Goal: Information Seeking & Learning: Find contact information

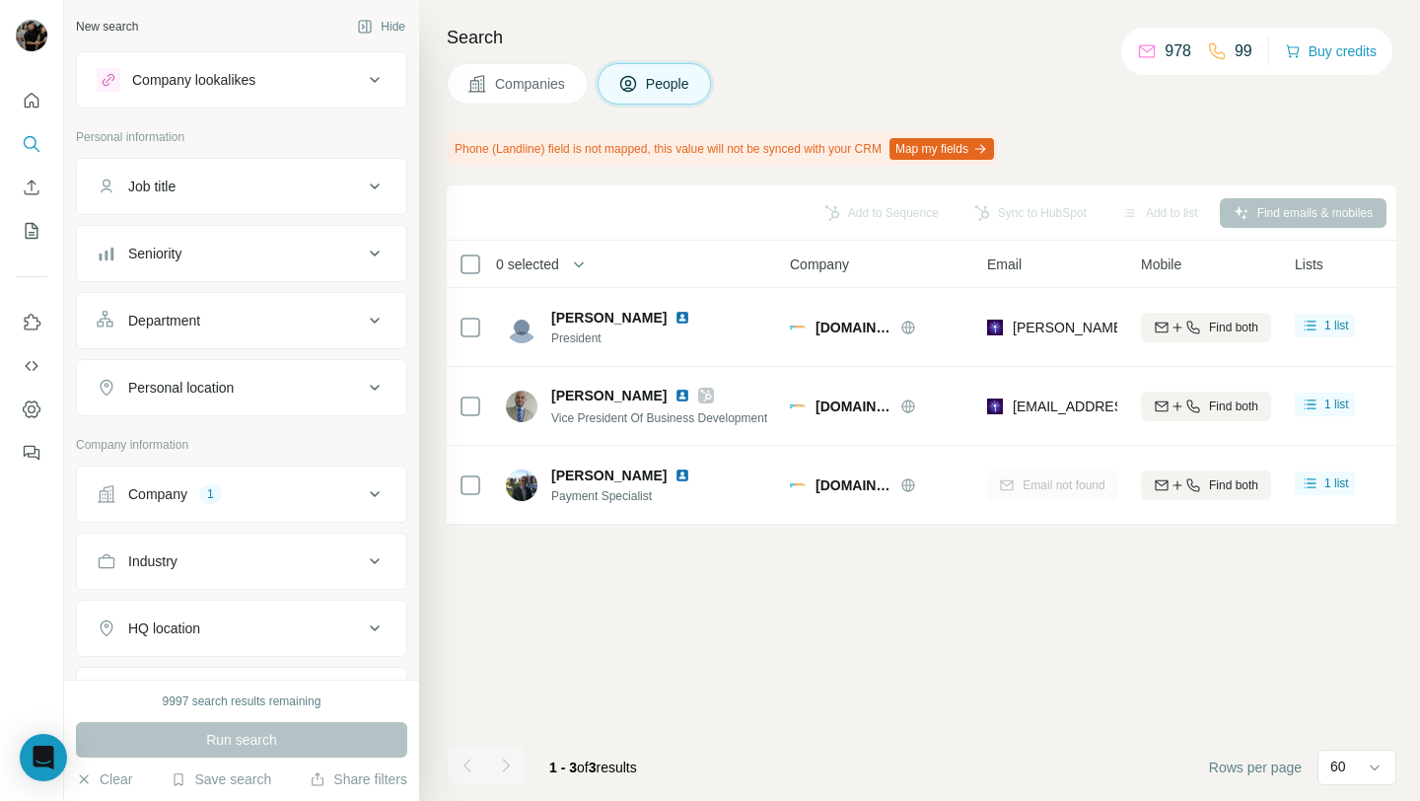
click at [367, 484] on icon at bounding box center [375, 494] width 24 height 24
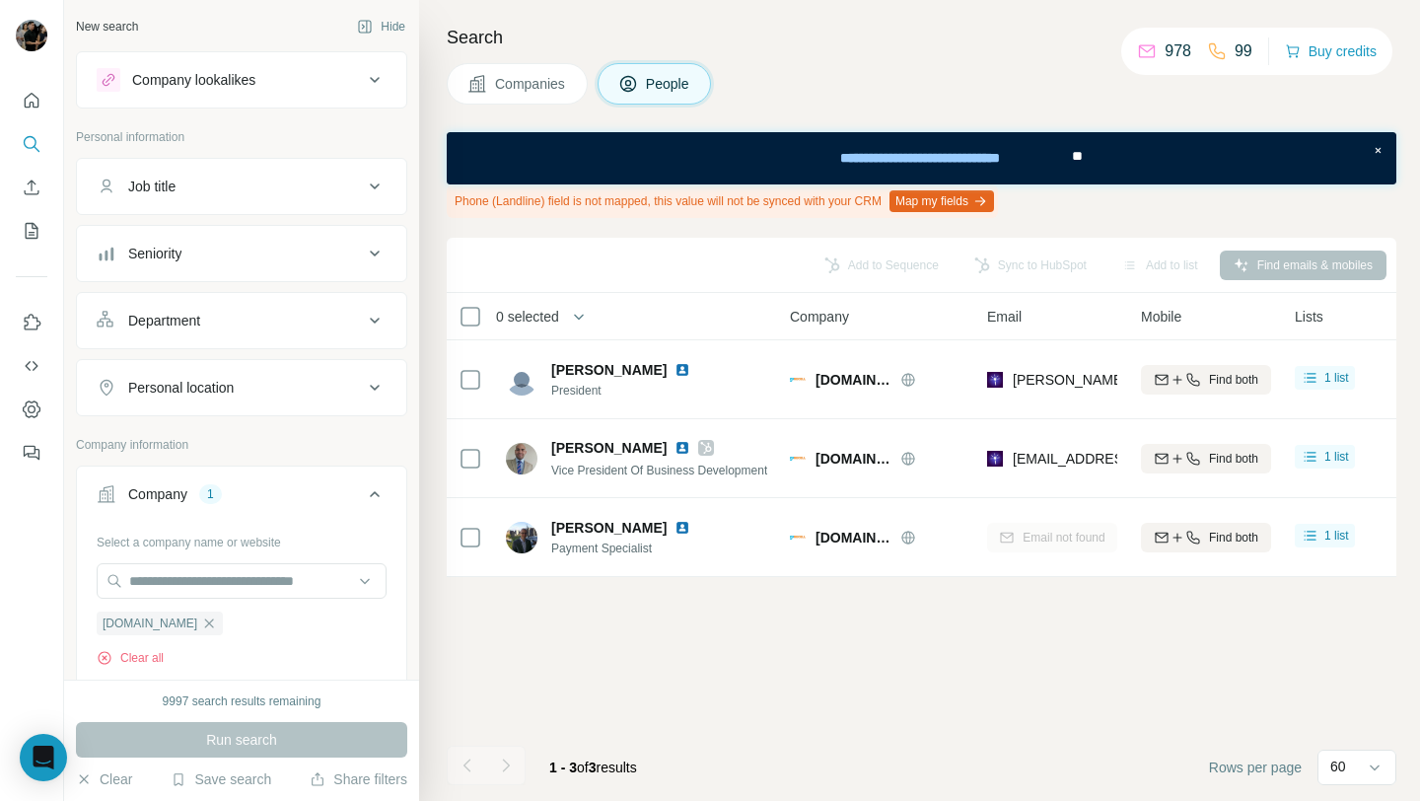
click at [367, 484] on icon at bounding box center [375, 494] width 24 height 24
click at [212, 487] on div "1" at bounding box center [210, 494] width 23 height 18
click at [201, 619] on icon "button" at bounding box center [209, 623] width 16 height 16
click at [197, 585] on input "text" at bounding box center [242, 581] width 290 height 36
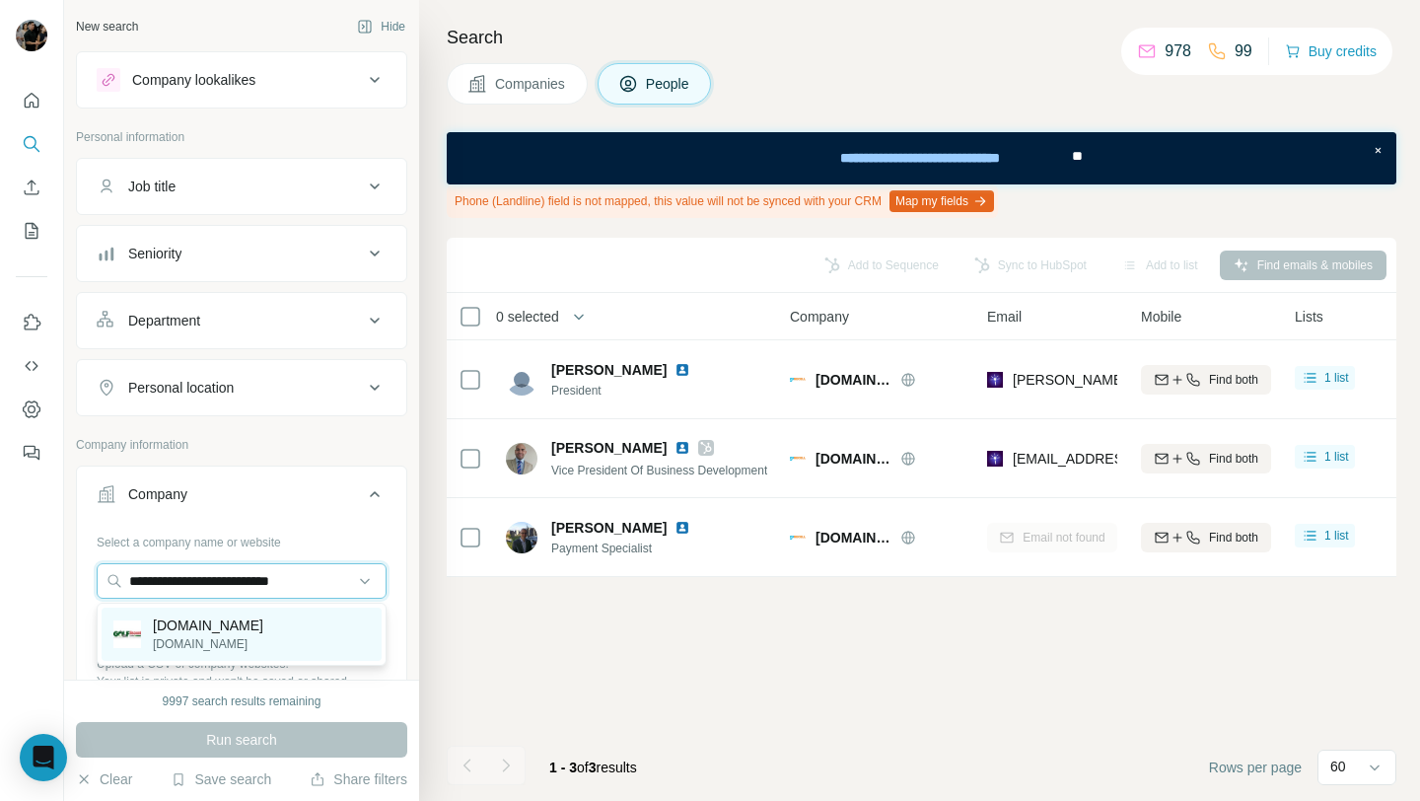
type input "**********"
click at [247, 629] on p "[DOMAIN_NAME]" at bounding box center [208, 625] width 110 height 20
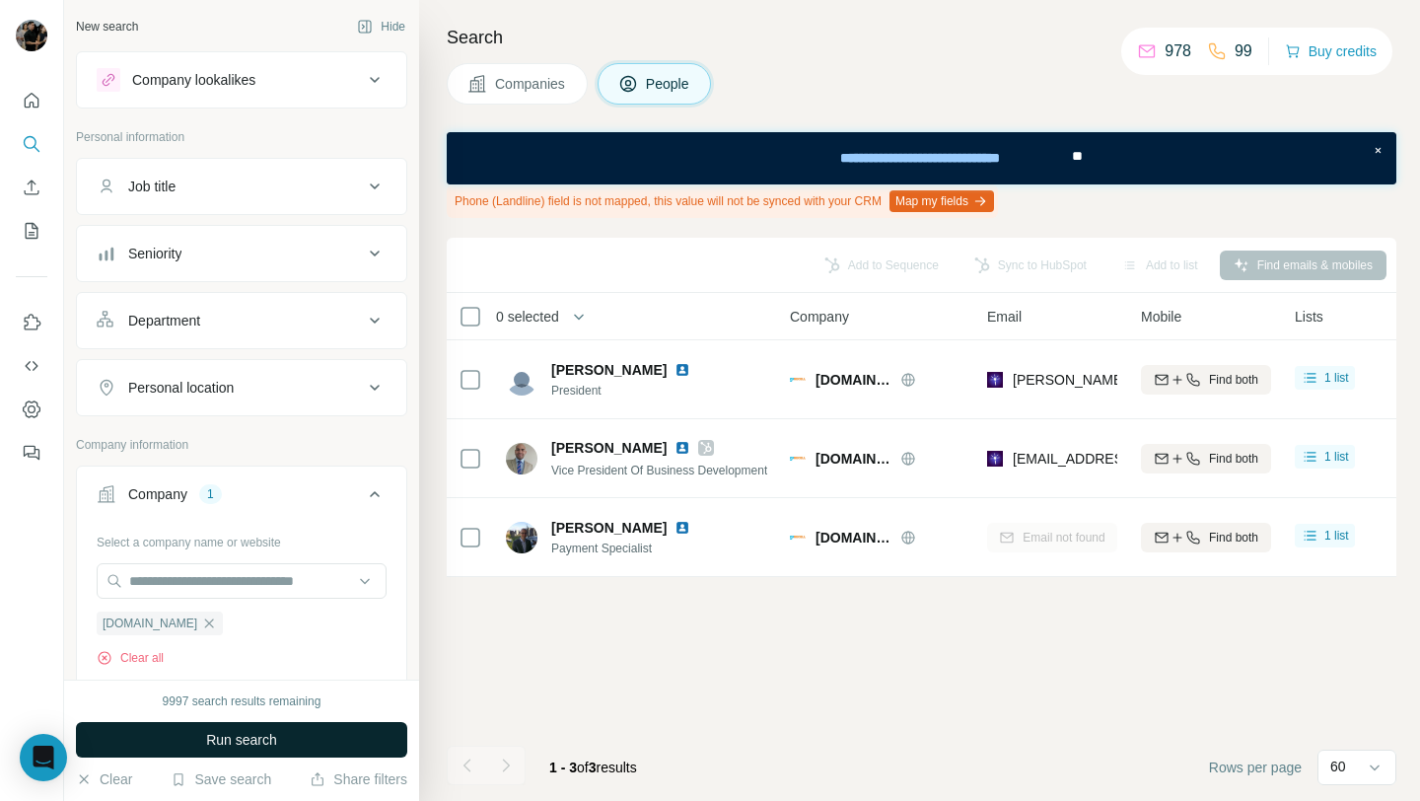
click at [281, 736] on button "Run search" at bounding box center [241, 740] width 331 height 36
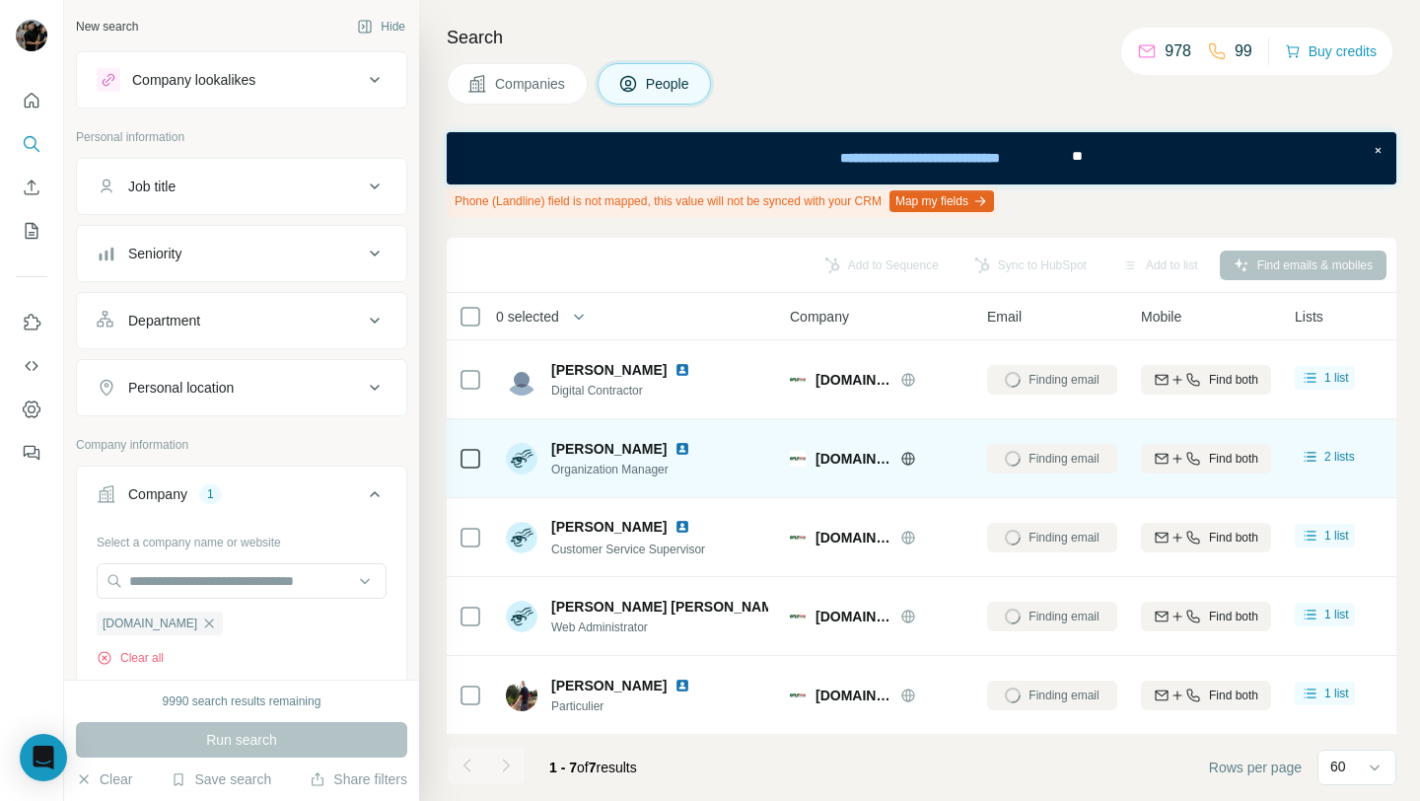
click at [1062, 455] on div "Finding email" at bounding box center [1052, 458] width 130 height 54
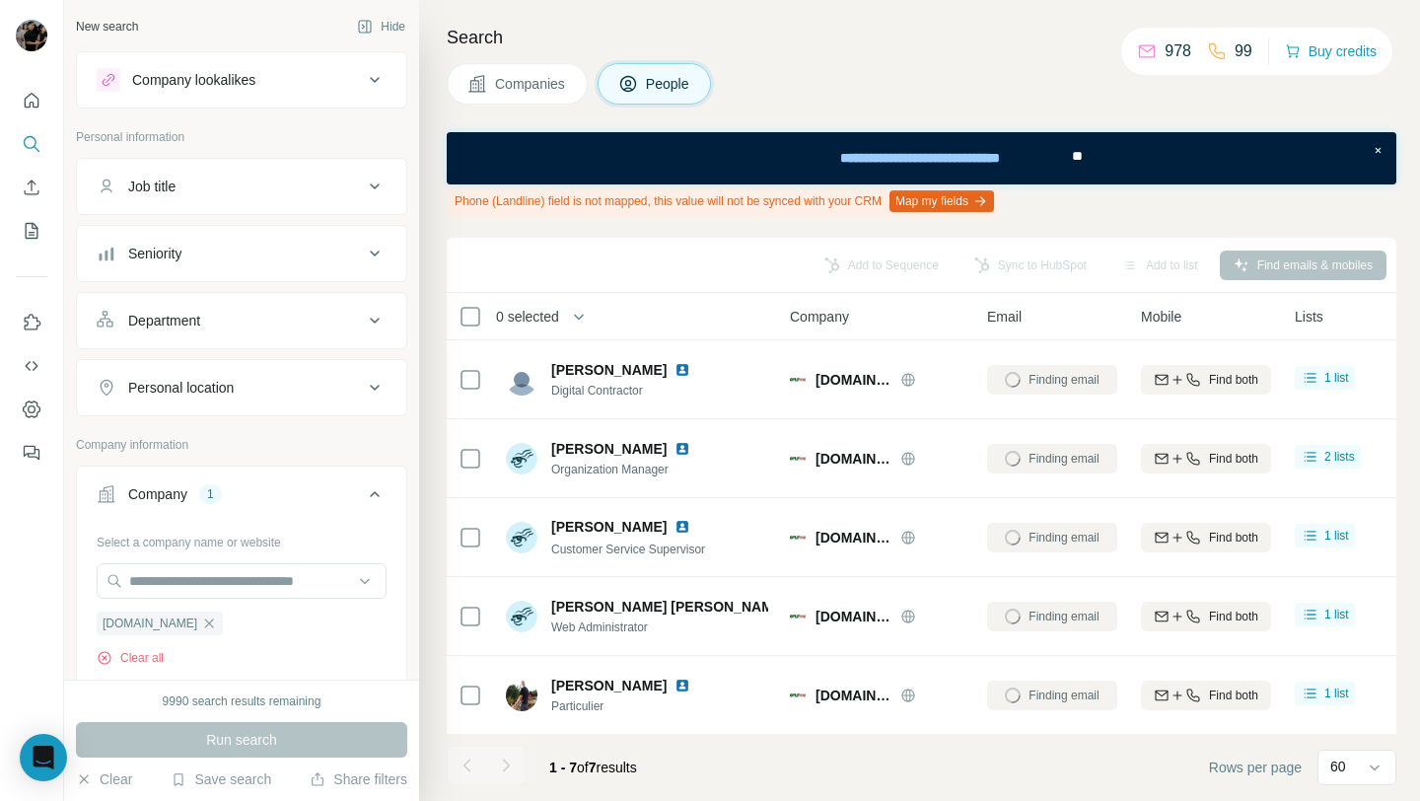
click at [558, 85] on span "Companies" at bounding box center [531, 84] width 72 height 20
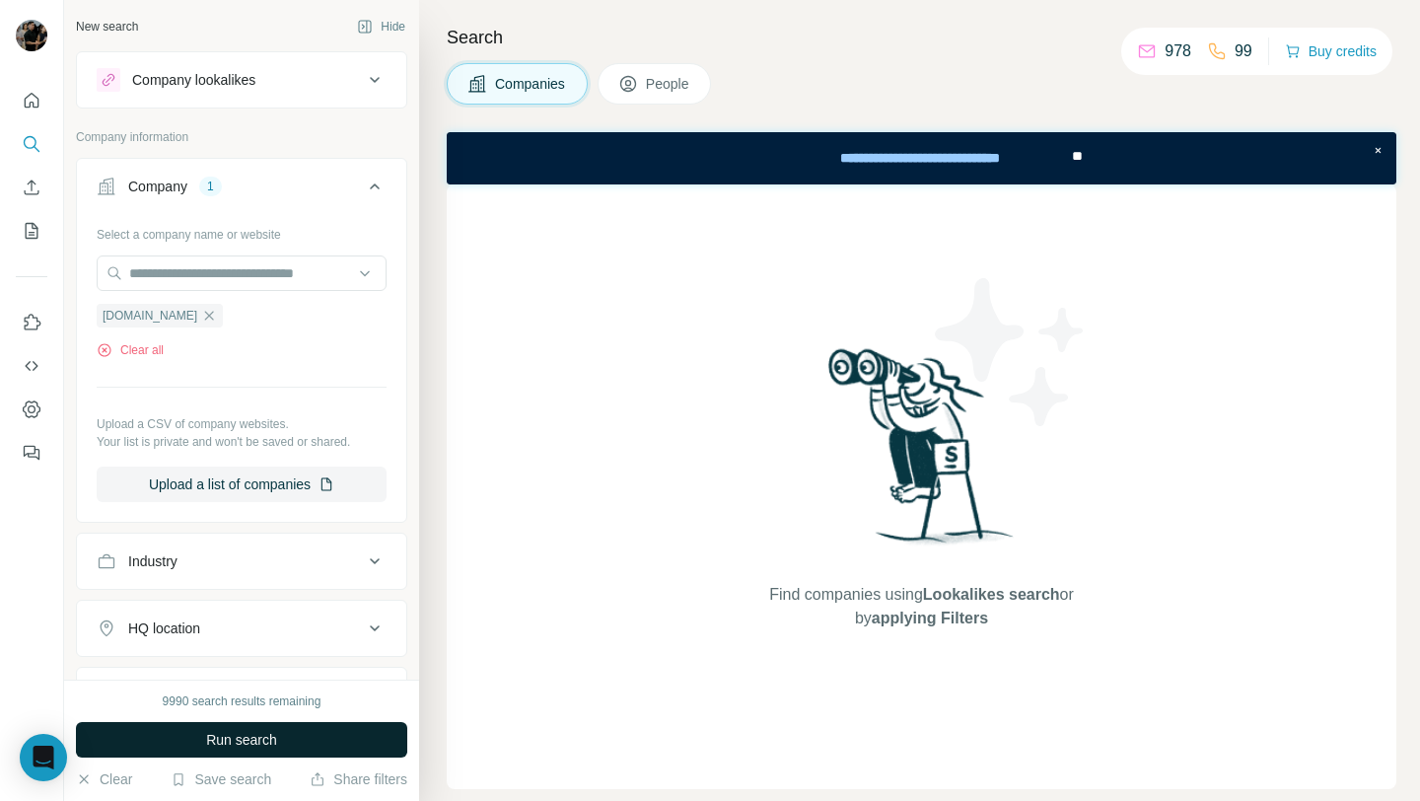
click at [223, 737] on span "Run search" at bounding box center [241, 740] width 71 height 20
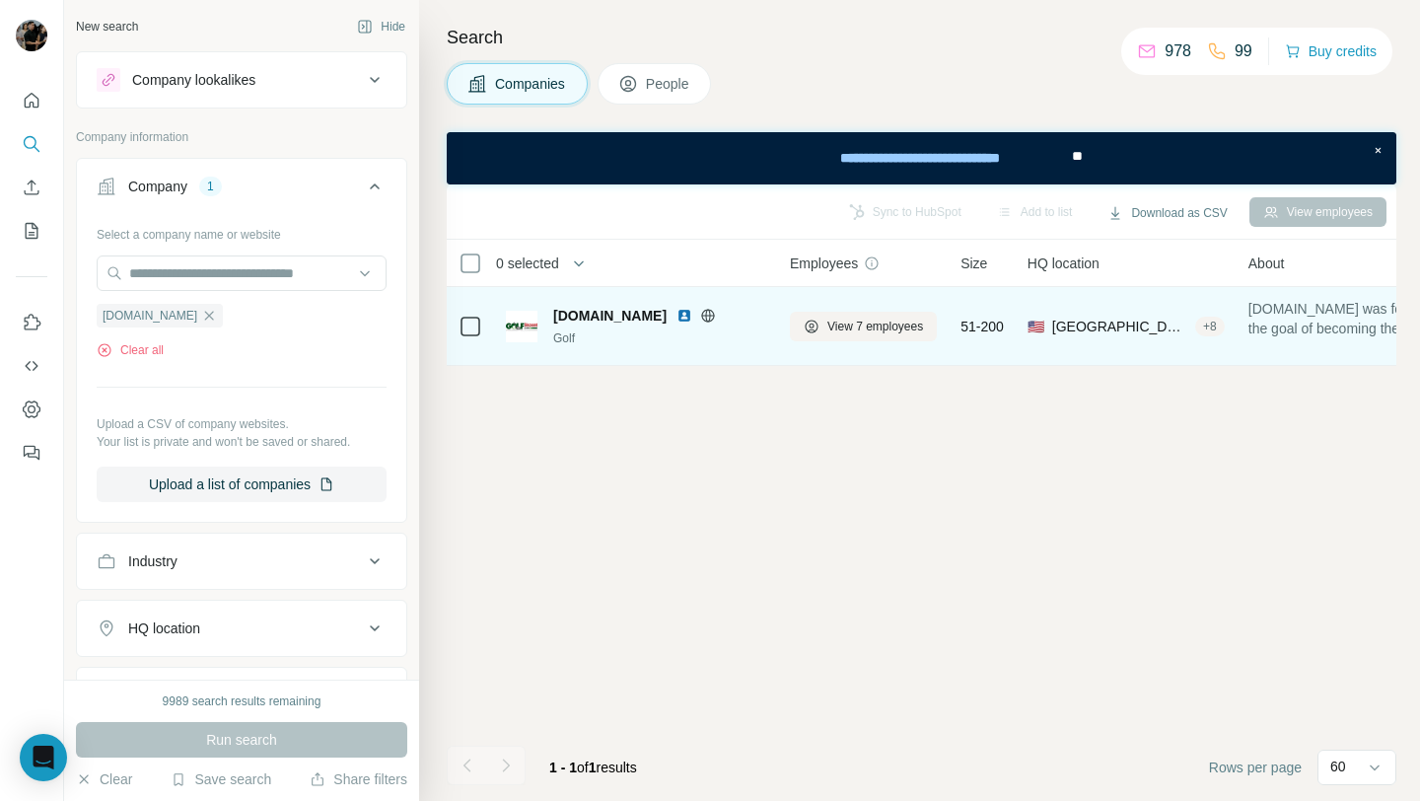
click at [679, 315] on img at bounding box center [684, 316] width 16 height 16
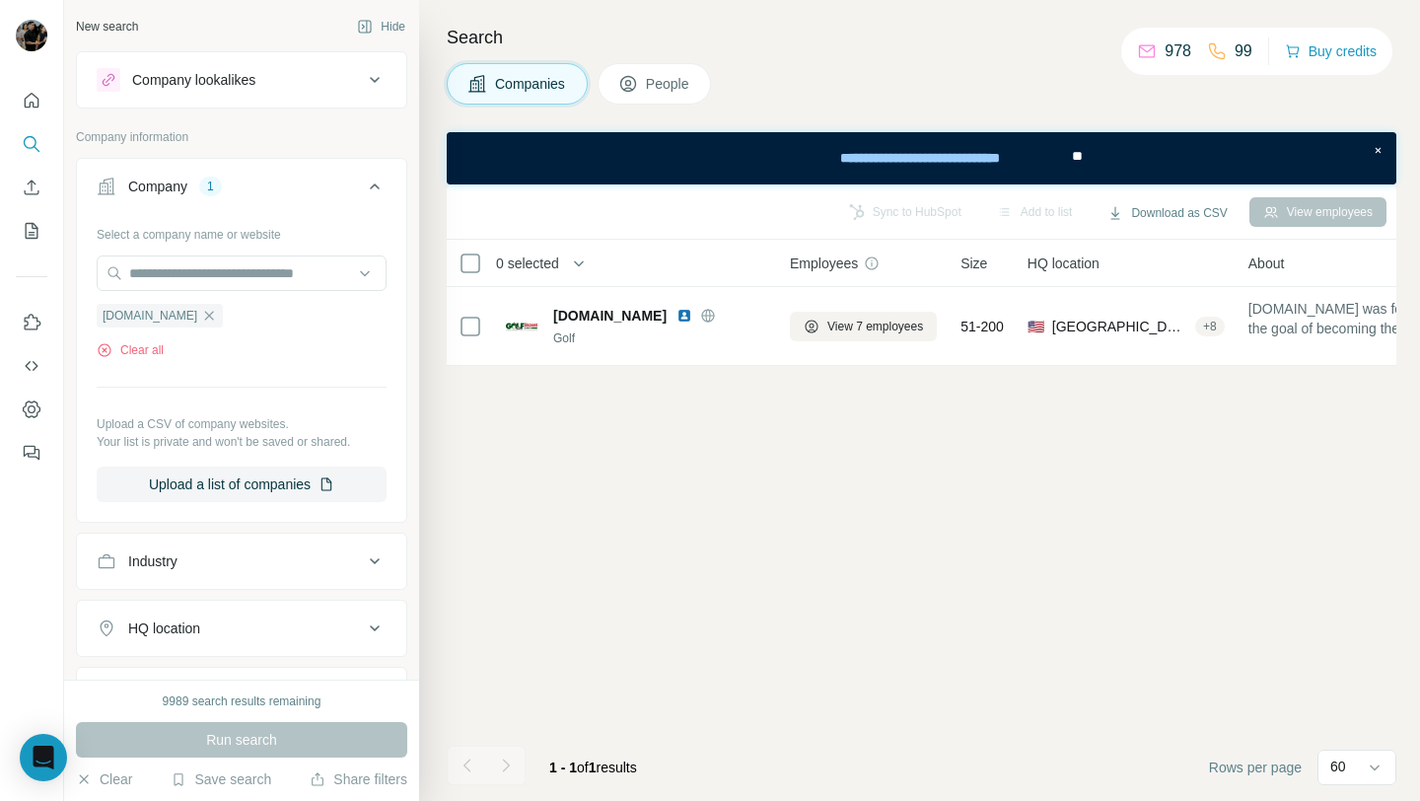
click at [674, 90] on span "People" at bounding box center [668, 84] width 45 height 20
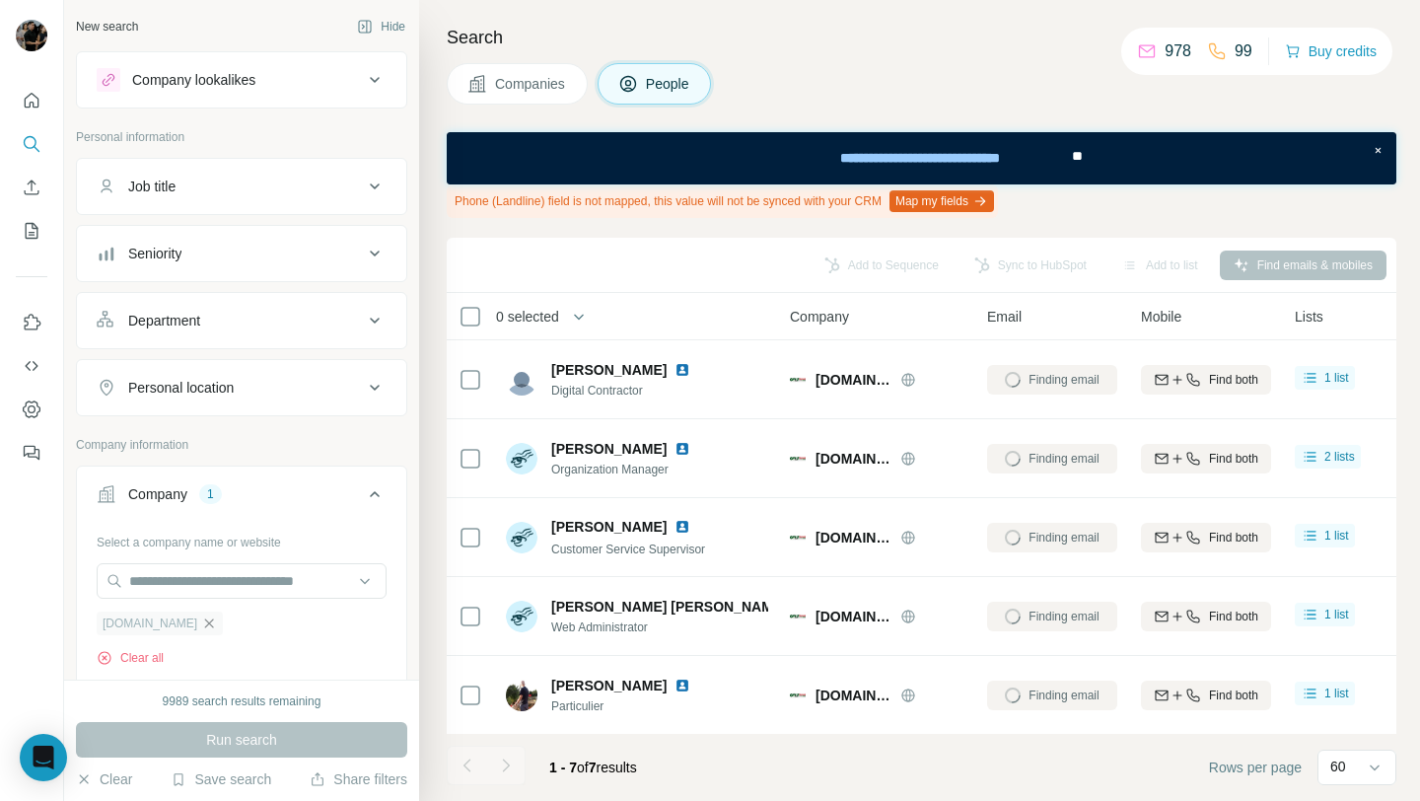
click at [213, 626] on icon "button" at bounding box center [209, 622] width 9 height 9
click at [250, 572] on input "text" at bounding box center [242, 581] width 290 height 36
paste input "**********"
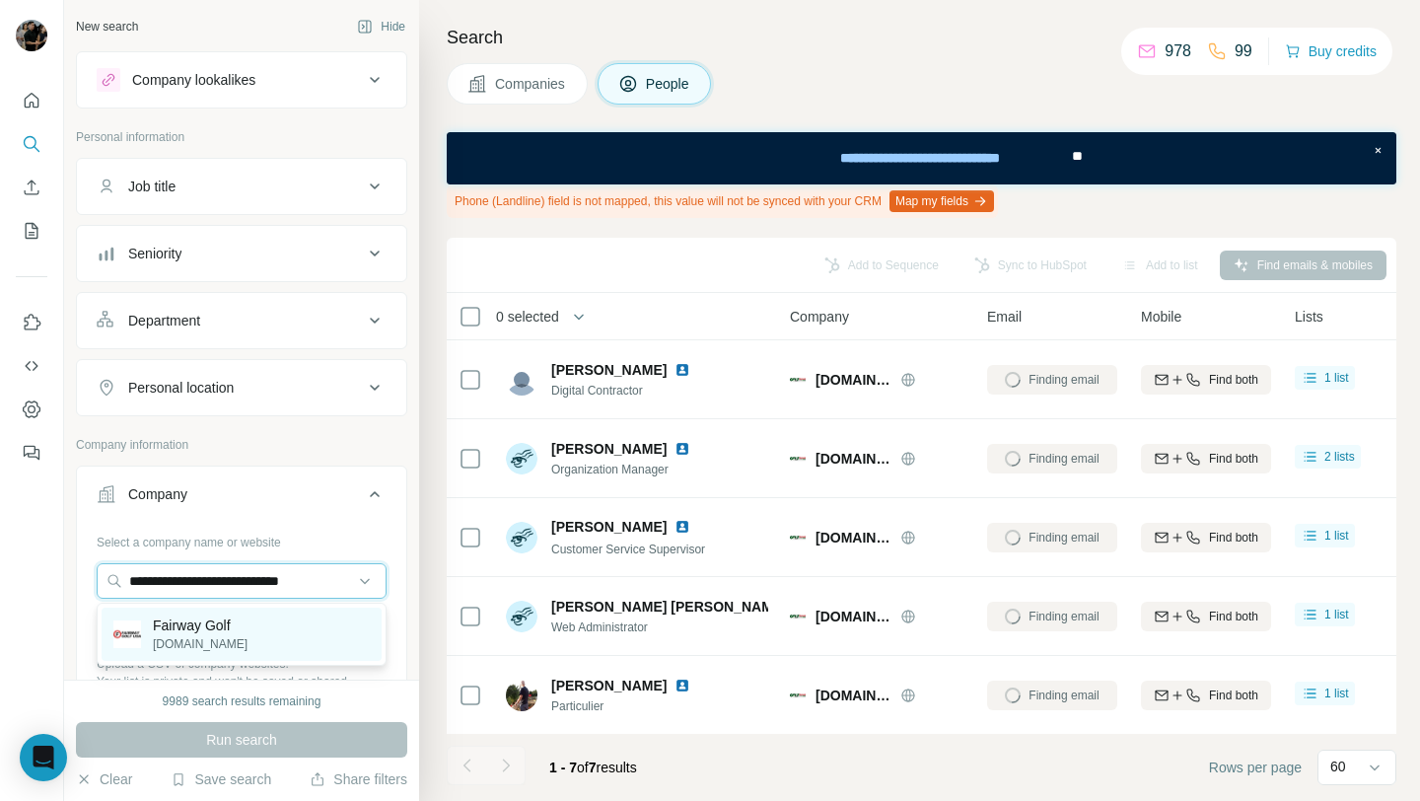
type input "**********"
click at [245, 625] on p "Fairway Golf" at bounding box center [200, 625] width 95 height 20
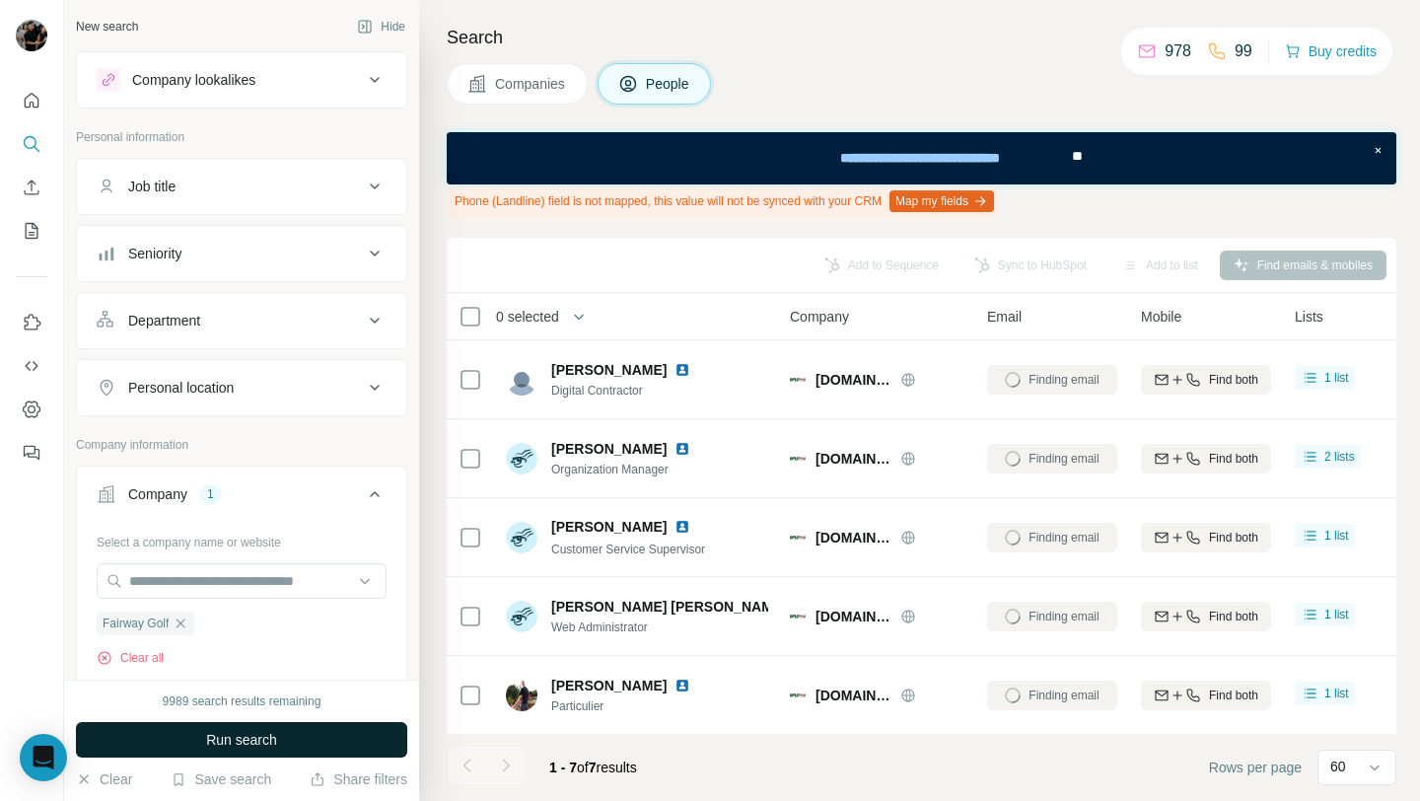
click at [314, 744] on button "Run search" at bounding box center [241, 740] width 331 height 36
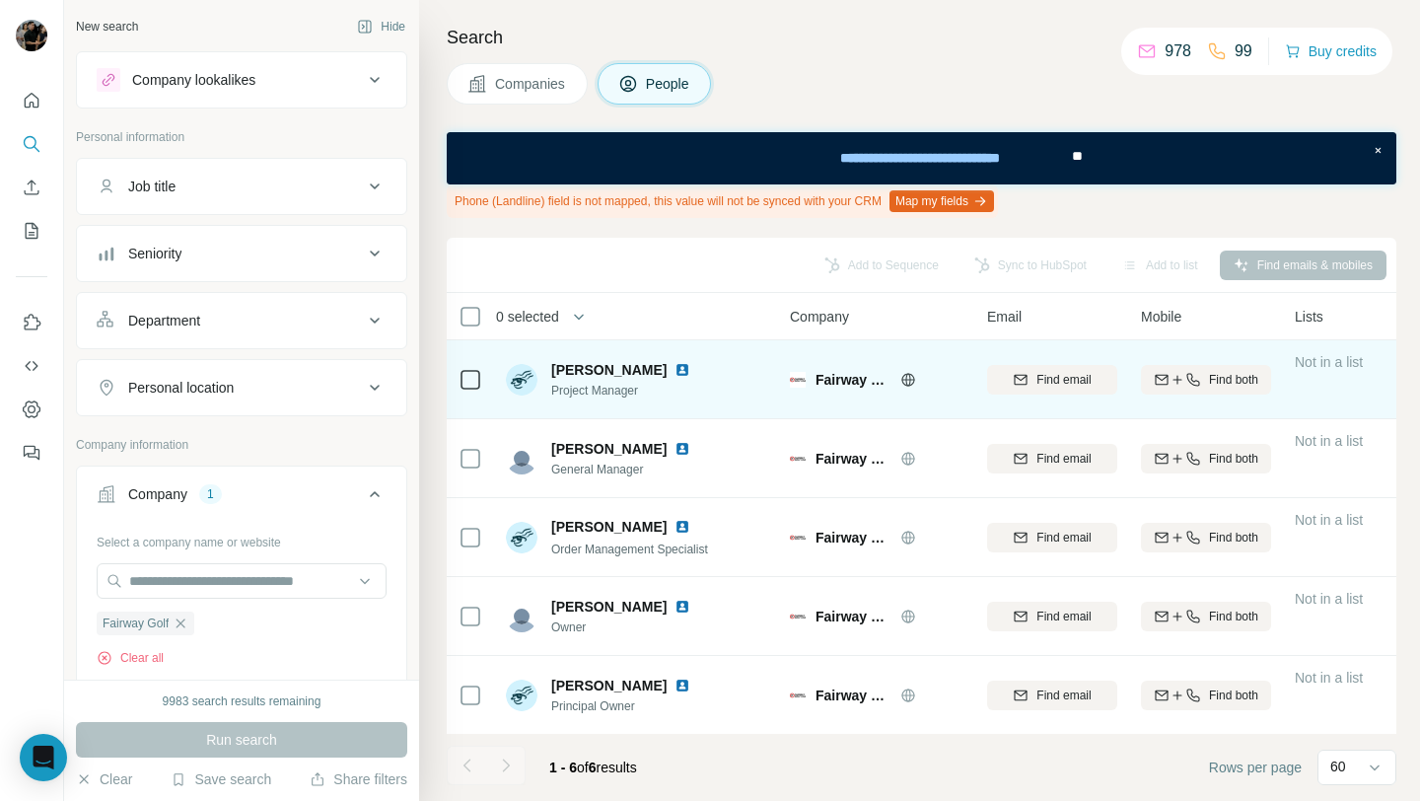
scroll to position [80, 0]
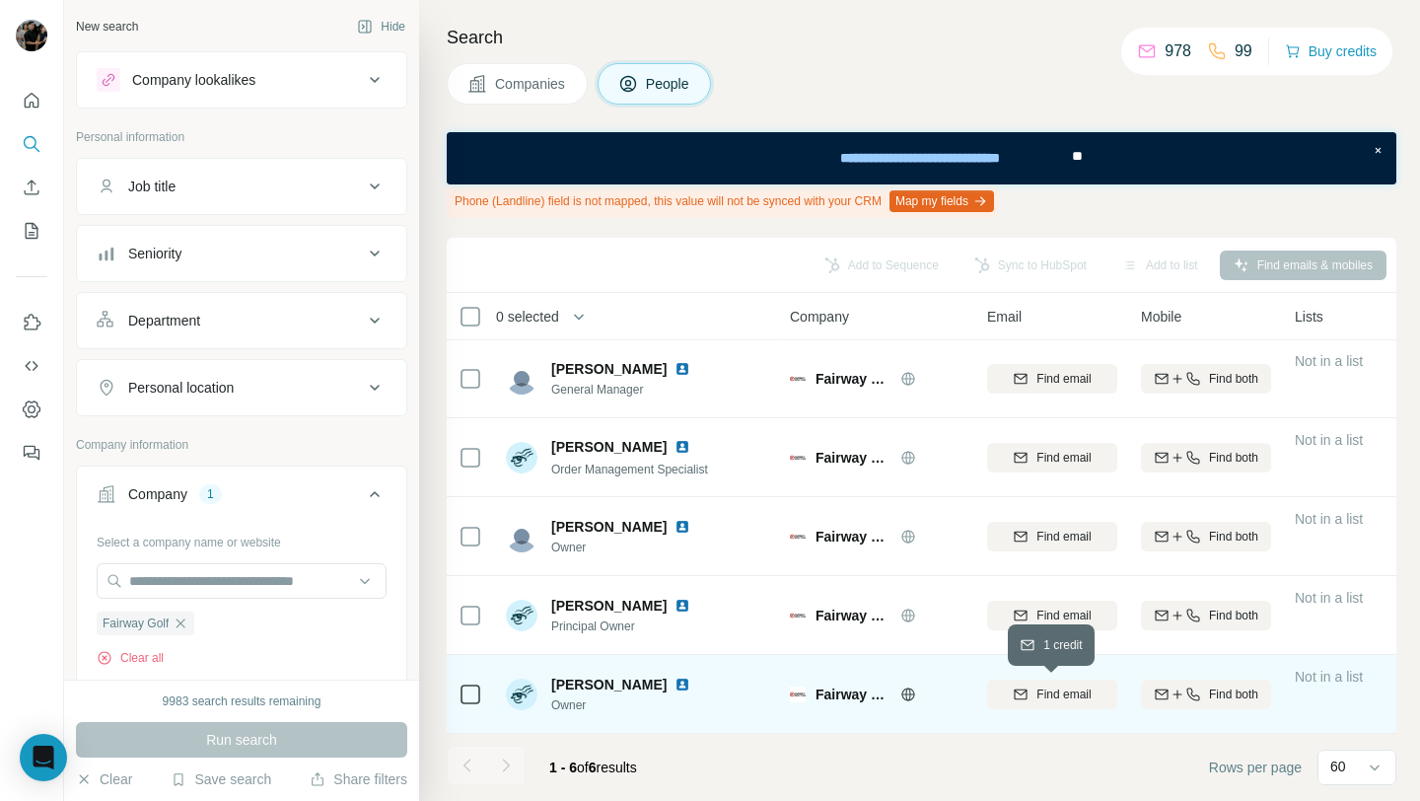
click at [1039, 689] on span "Find email" at bounding box center [1063, 694] width 54 height 18
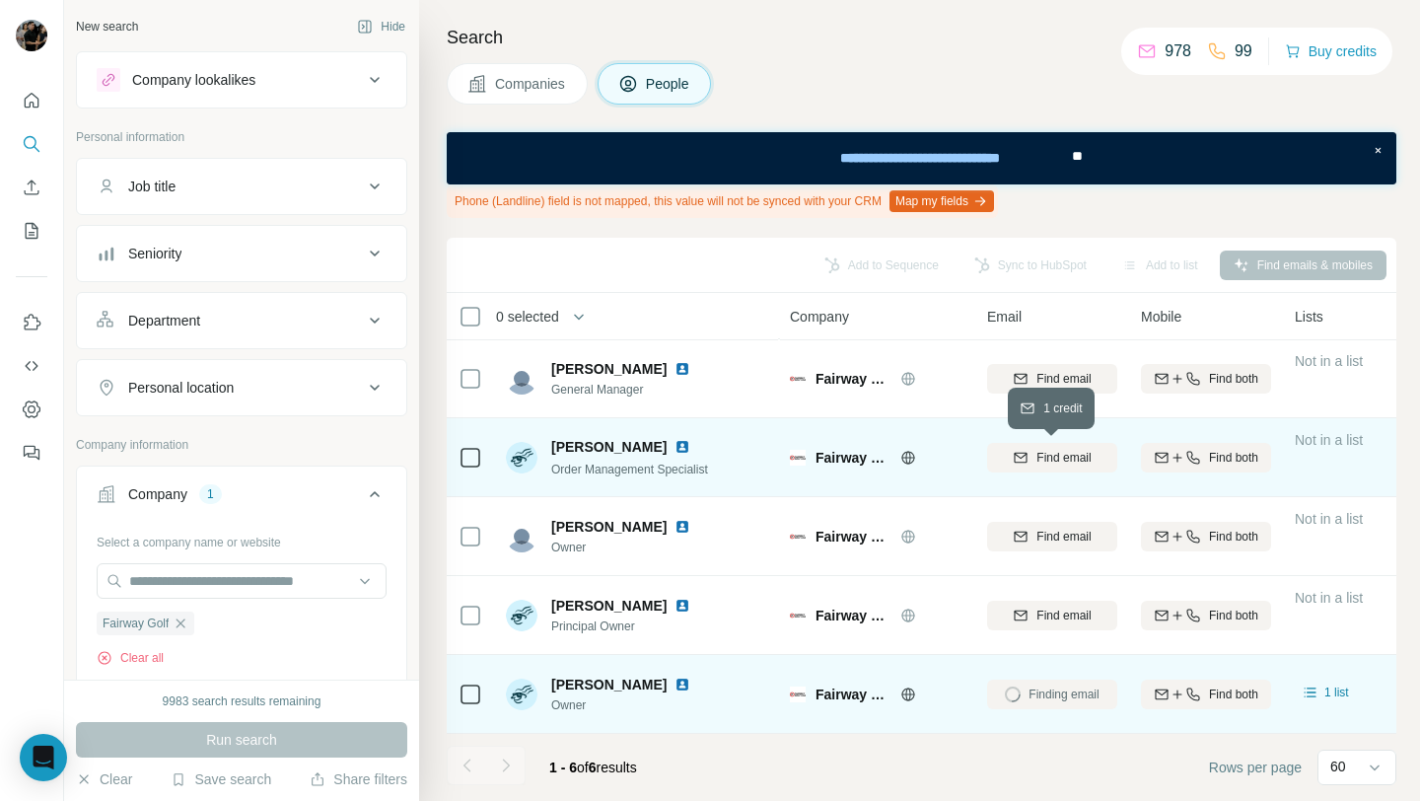
click at [1053, 467] on button "Find email" at bounding box center [1052, 458] width 130 height 30
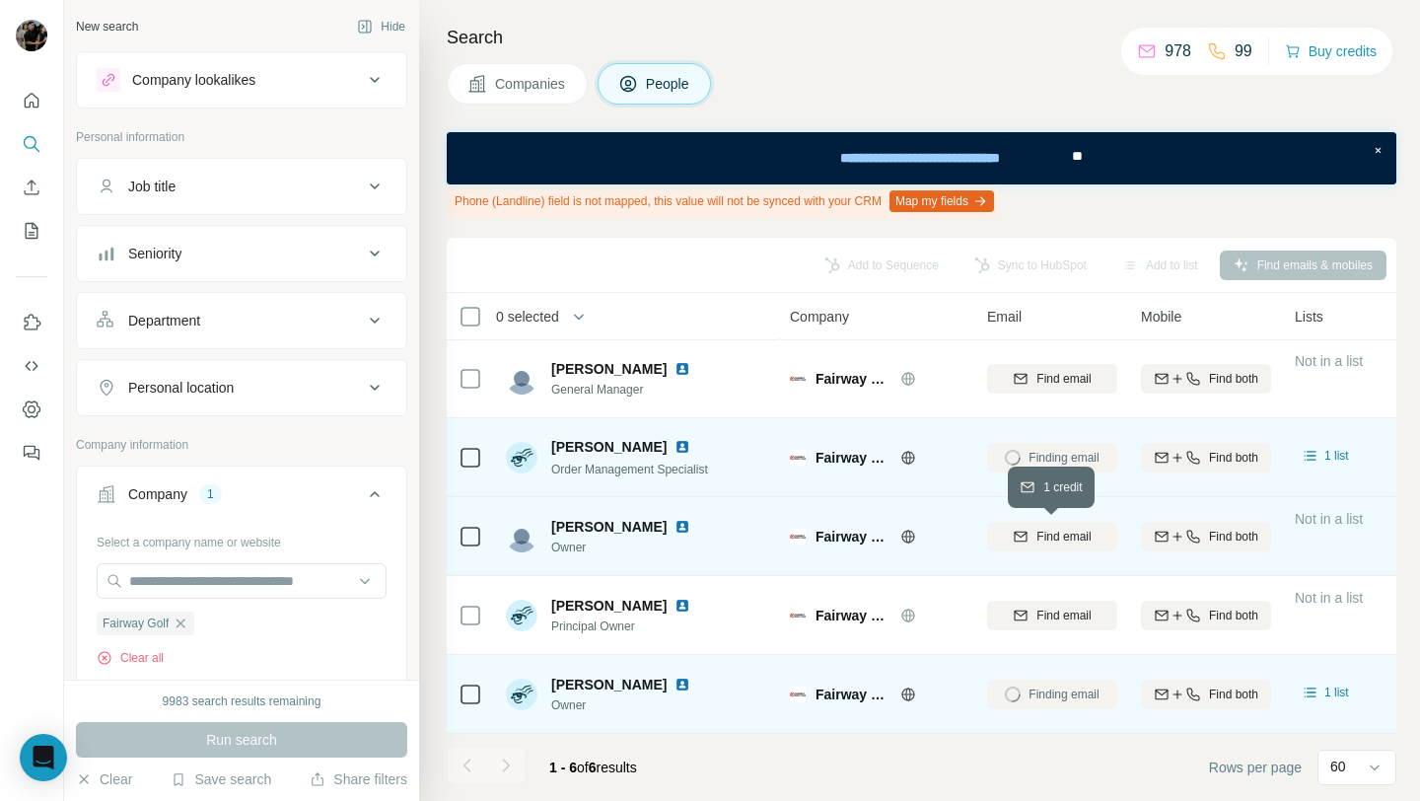
click at [1056, 533] on span "Find email" at bounding box center [1063, 537] width 54 height 18
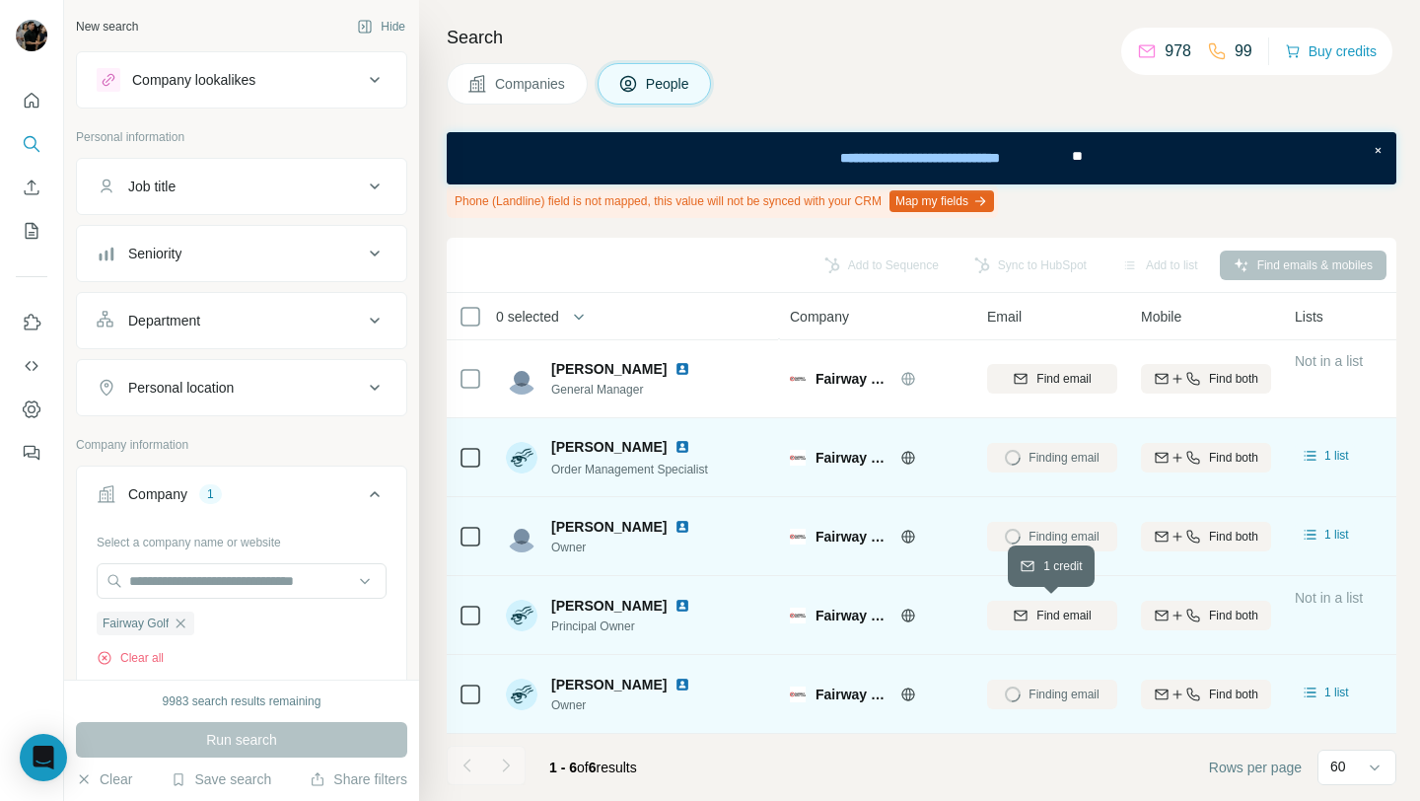
click at [1065, 612] on span "Find email" at bounding box center [1063, 615] width 54 height 18
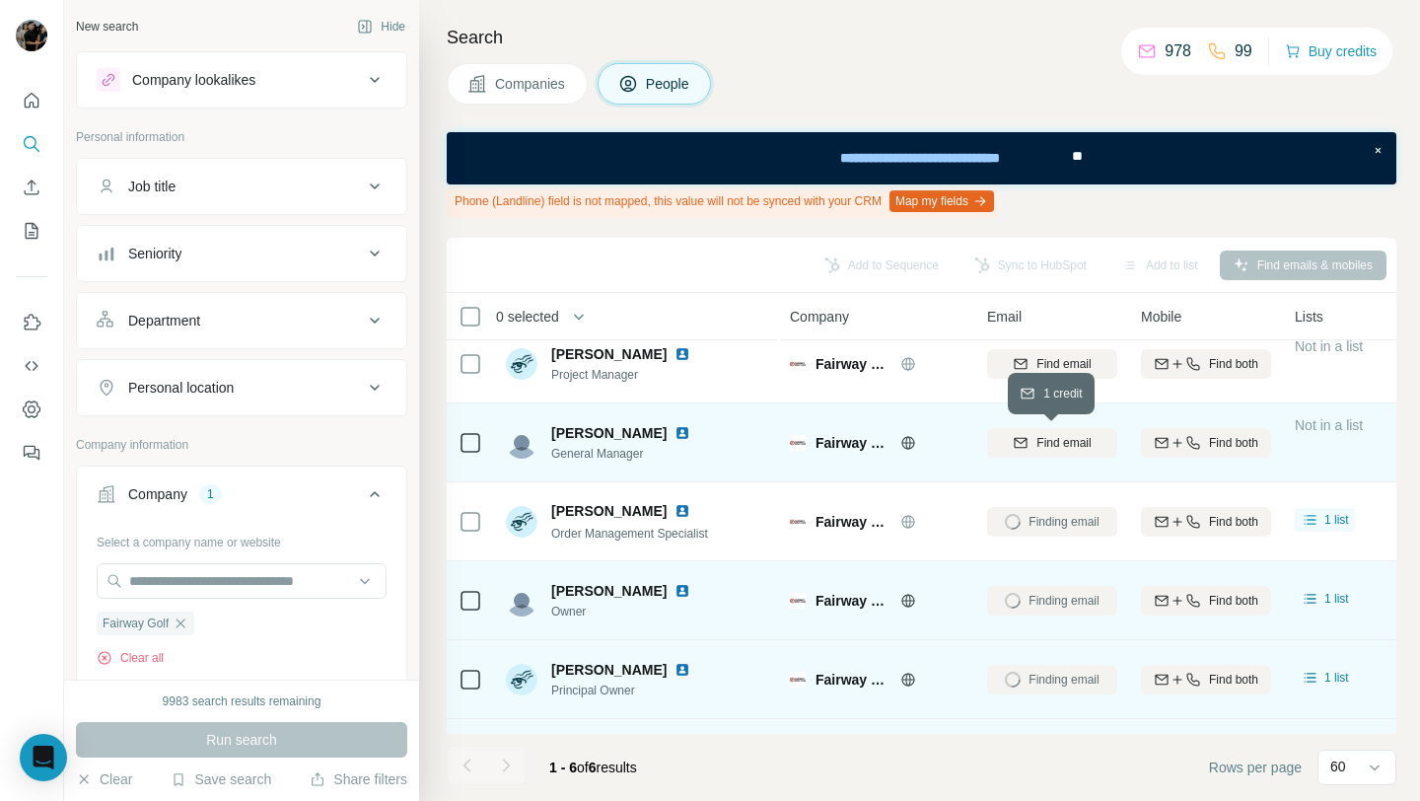
click at [1058, 431] on button "Find email" at bounding box center [1052, 443] width 130 height 30
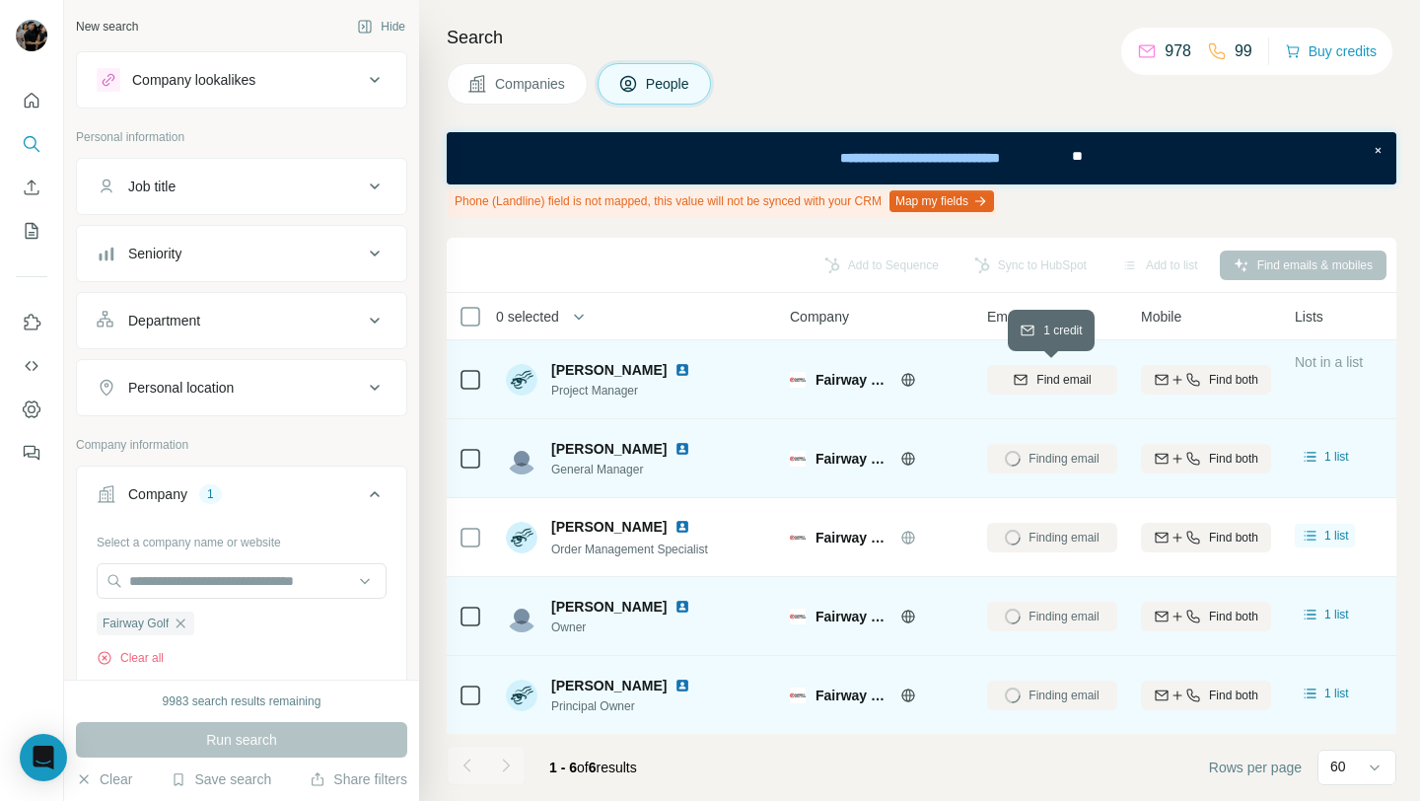
click at [1041, 385] on span "Find email" at bounding box center [1063, 380] width 54 height 18
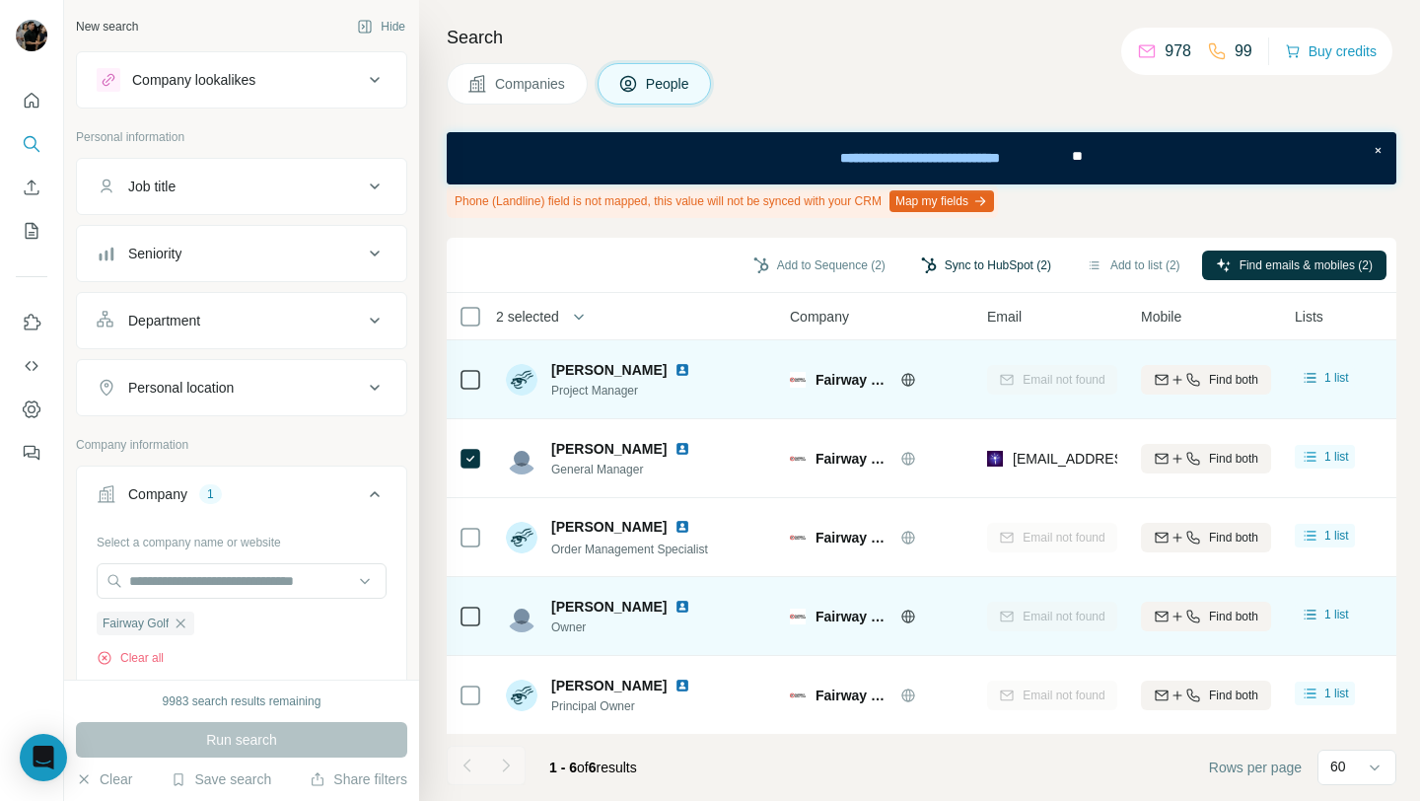
click at [981, 262] on button "Sync to HubSpot (2)" at bounding box center [986, 265] width 158 height 30
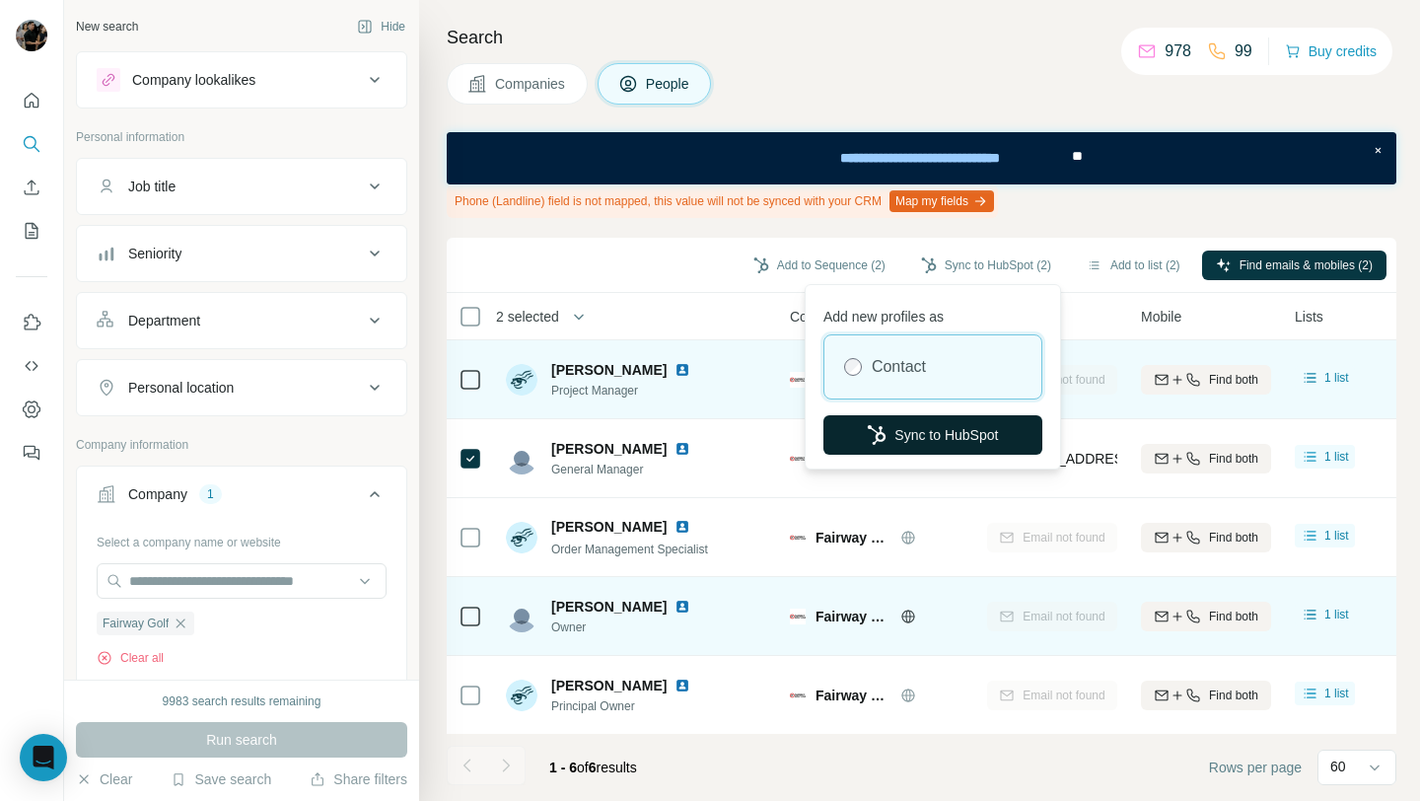
click at [949, 445] on button "Sync to HubSpot" at bounding box center [932, 434] width 219 height 39
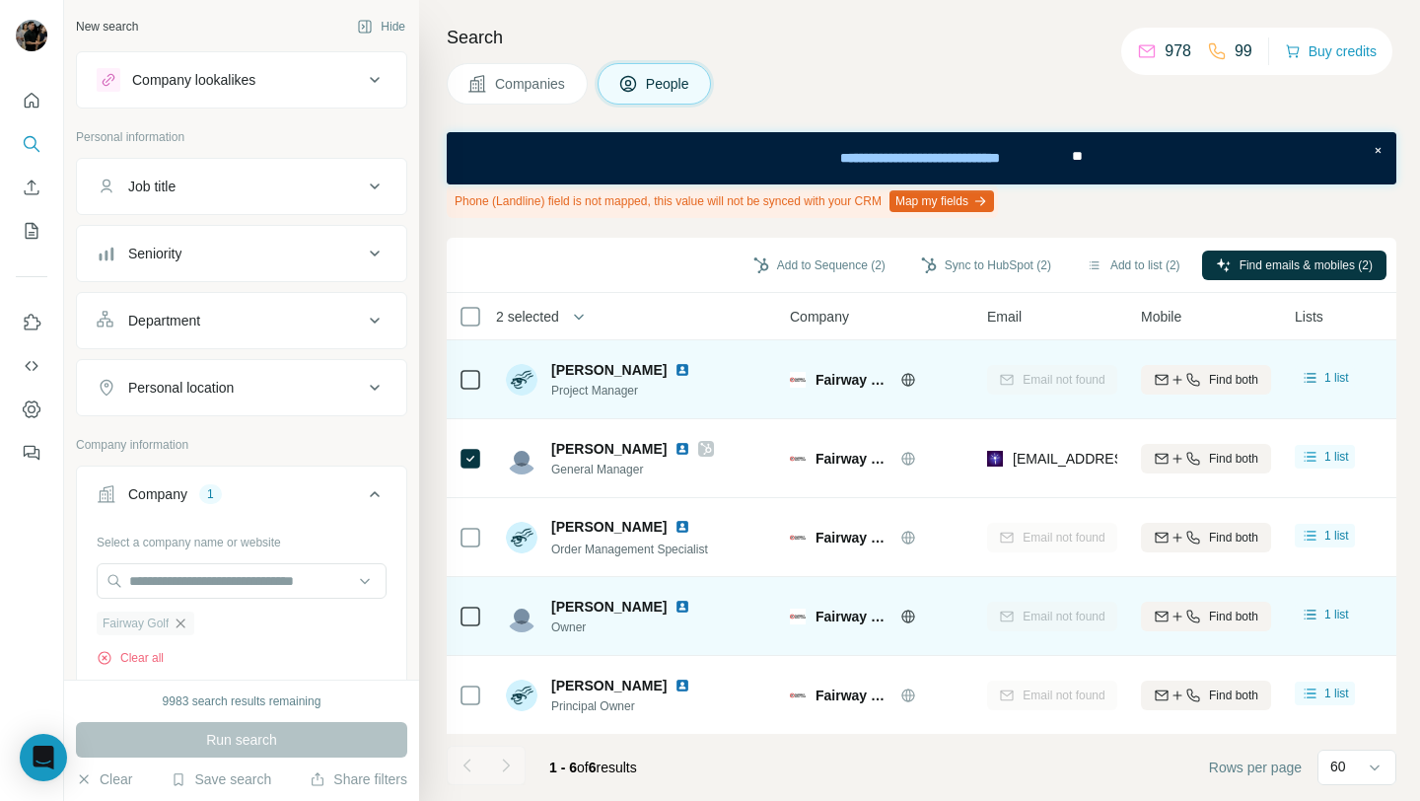
click at [188, 621] on icon "button" at bounding box center [181, 623] width 16 height 16
click at [242, 580] on input "text" at bounding box center [242, 581] width 290 height 36
paste input "**********"
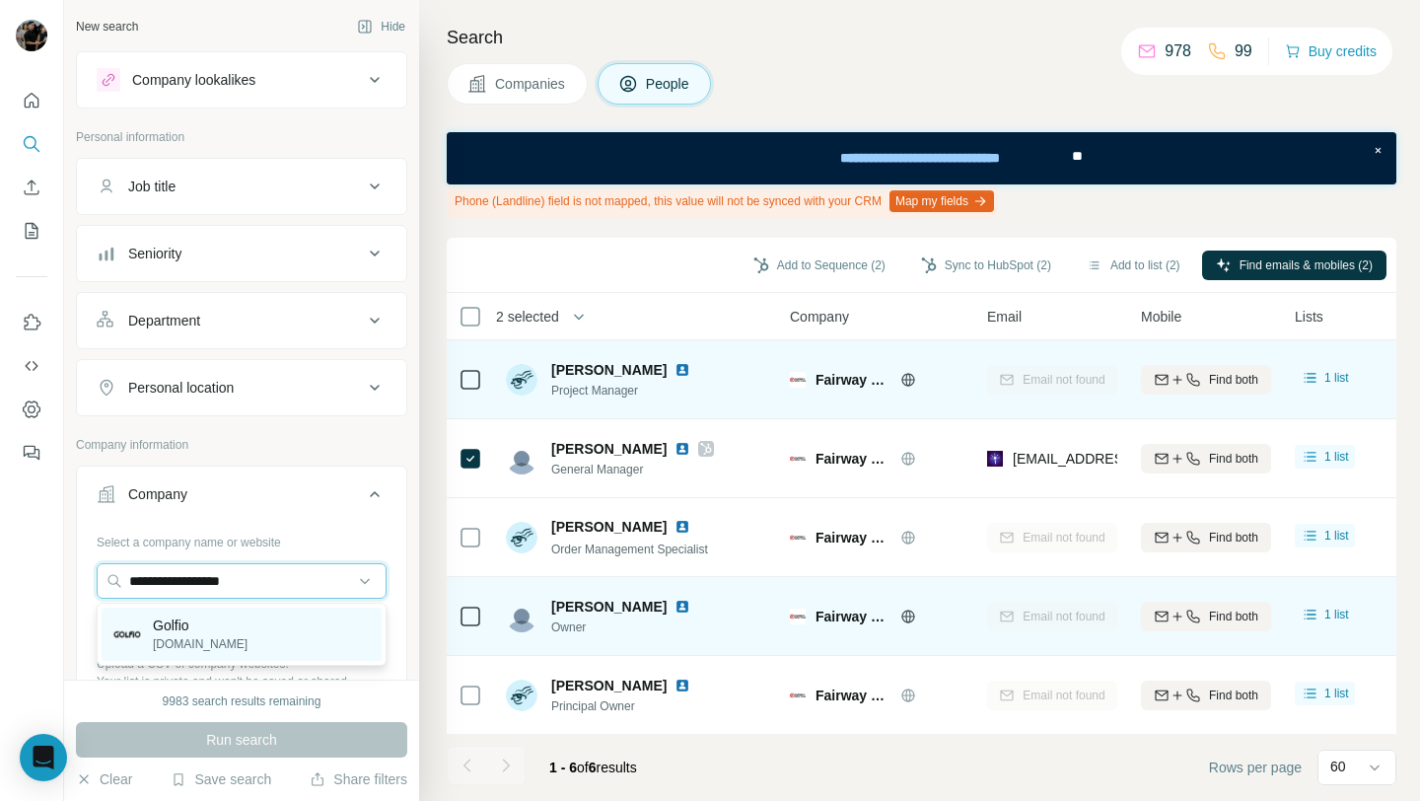
type input "**********"
click at [282, 626] on div "Golfio [DOMAIN_NAME]" at bounding box center [242, 633] width 280 height 53
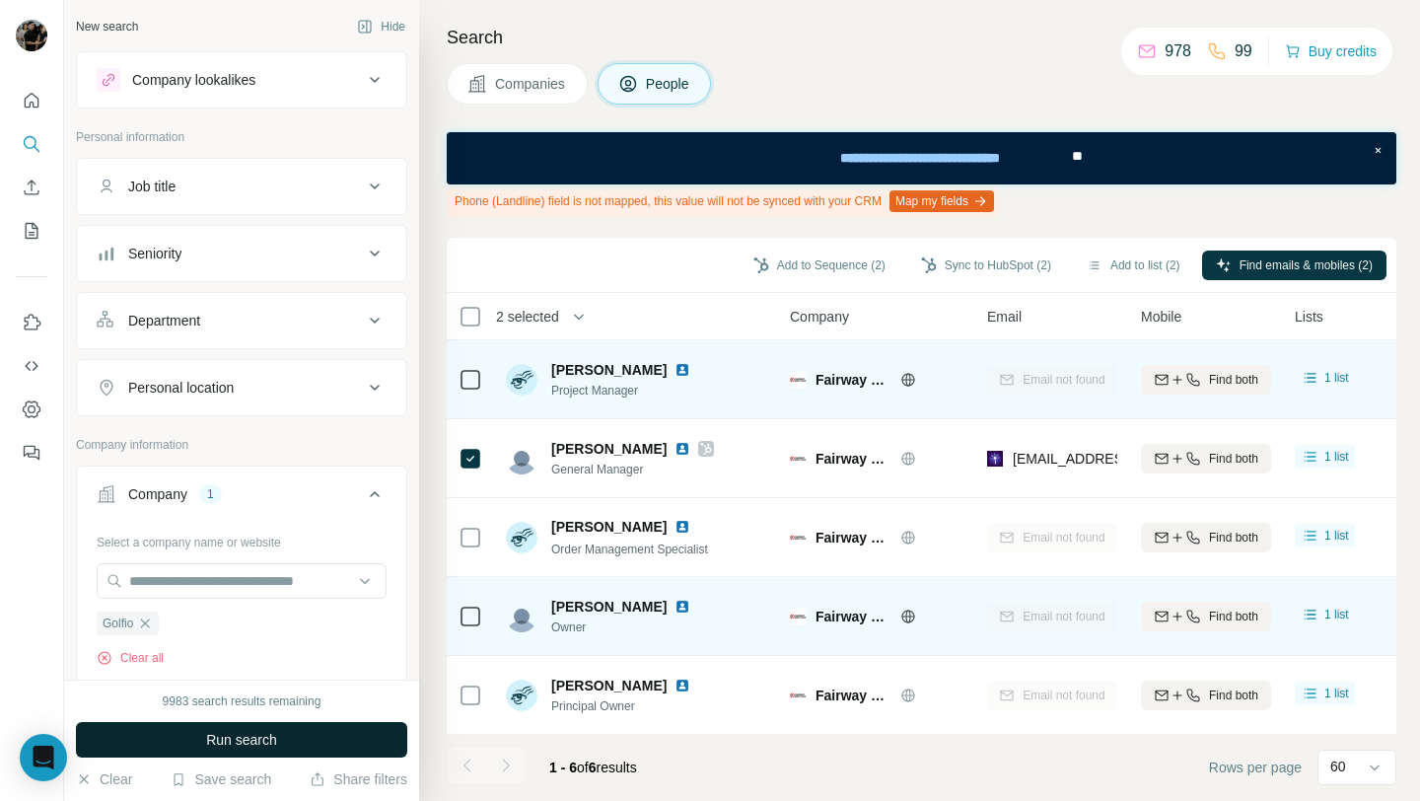
click at [285, 744] on button "Run search" at bounding box center [241, 740] width 331 height 36
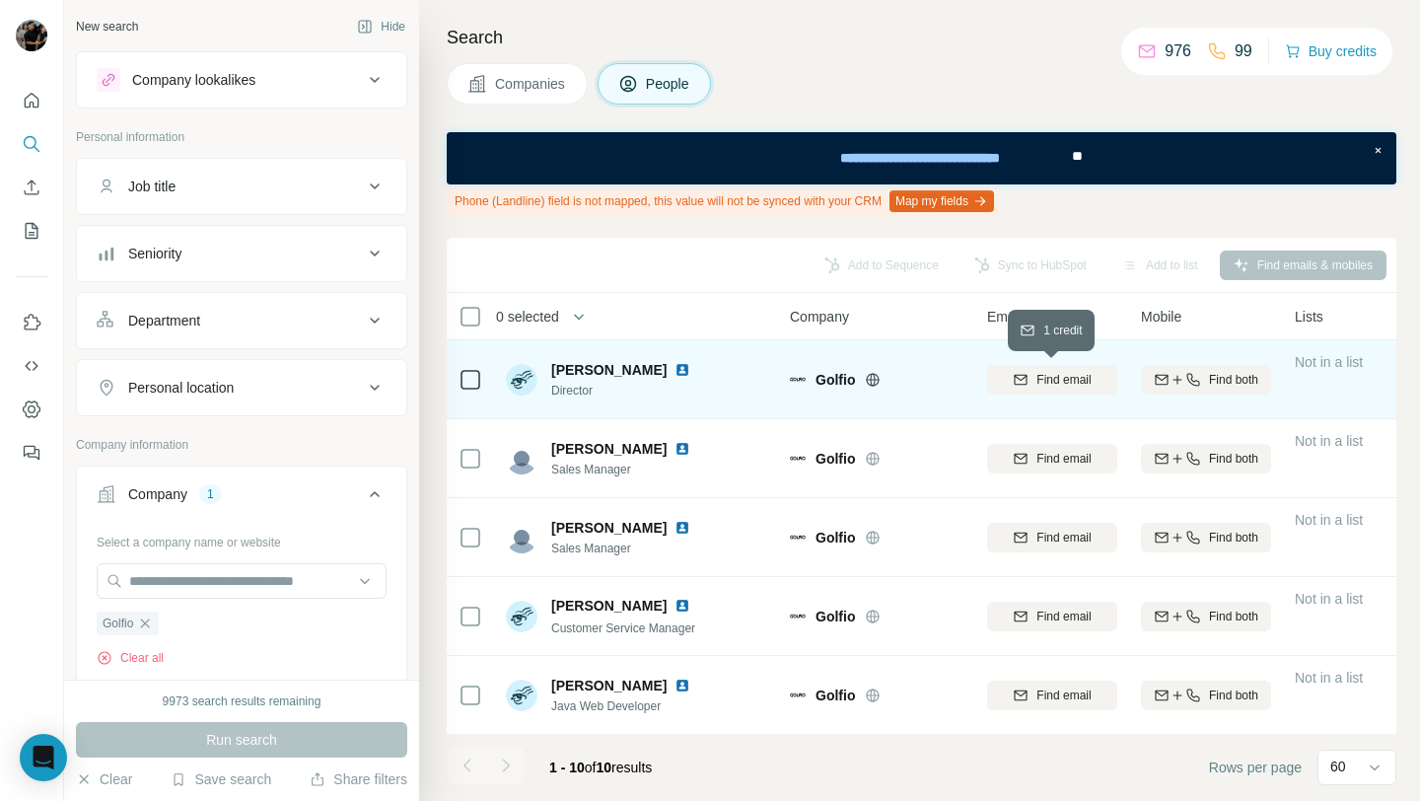
click at [1052, 381] on span "Find email" at bounding box center [1063, 380] width 54 height 18
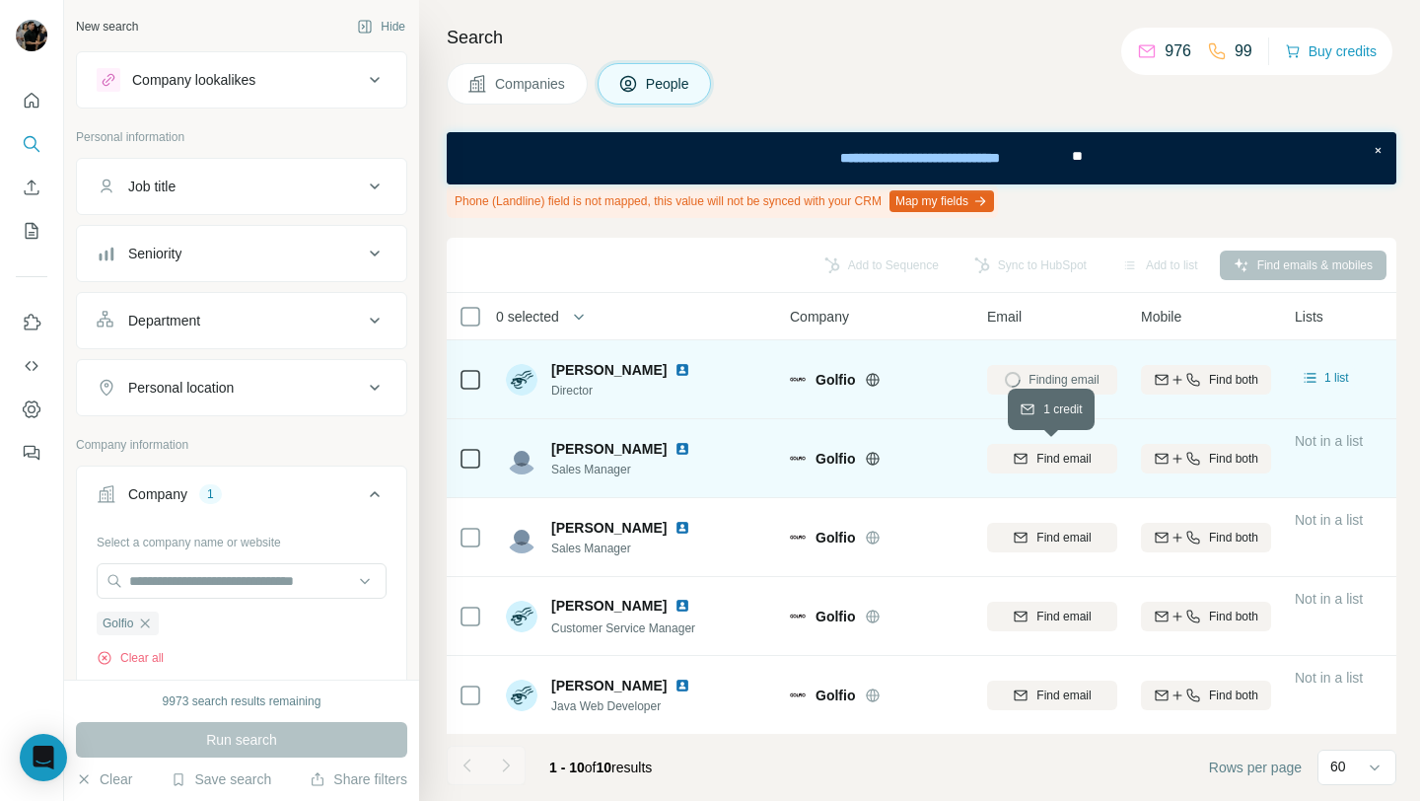
click at [1066, 463] on span "Find email" at bounding box center [1063, 459] width 54 height 18
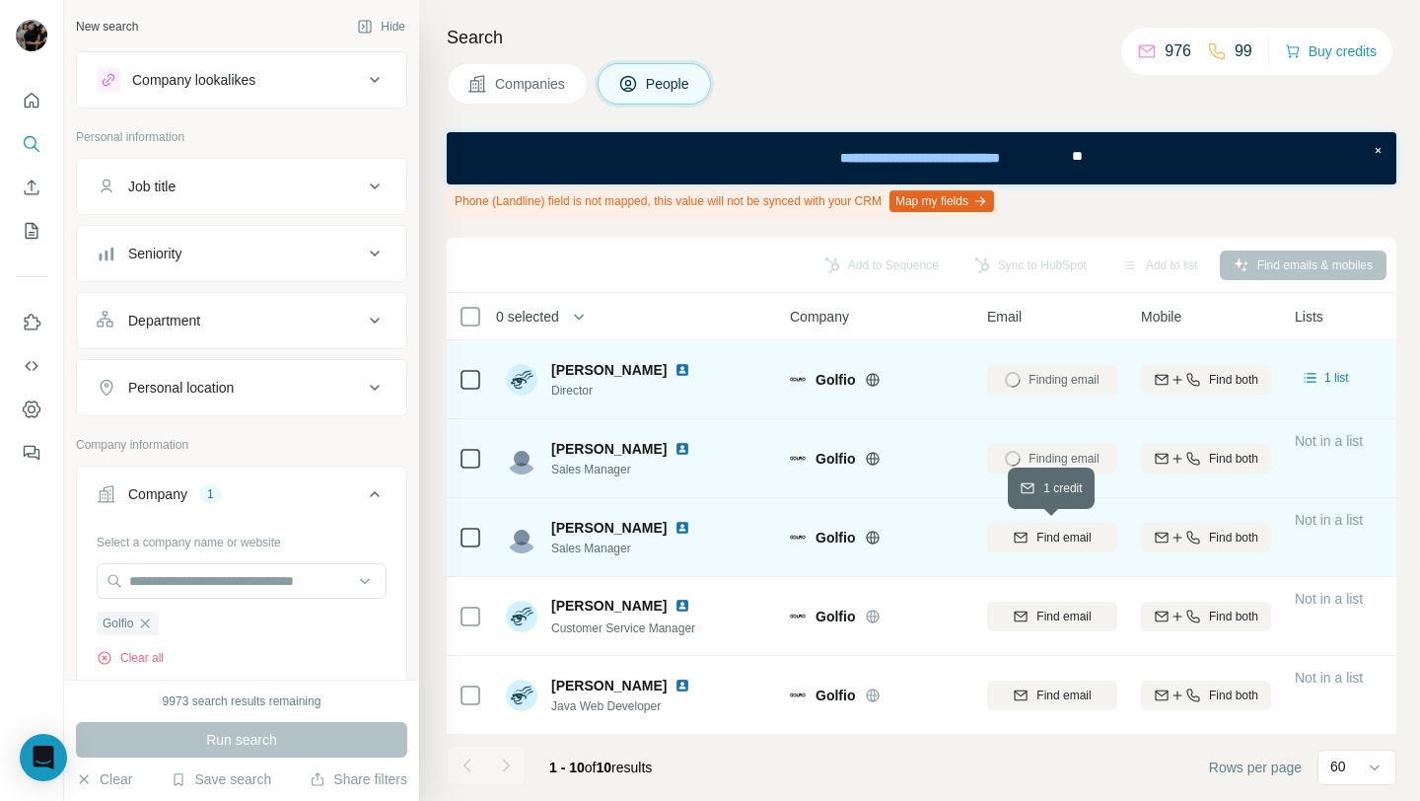
click at [1065, 536] on span "Find email" at bounding box center [1063, 538] width 54 height 18
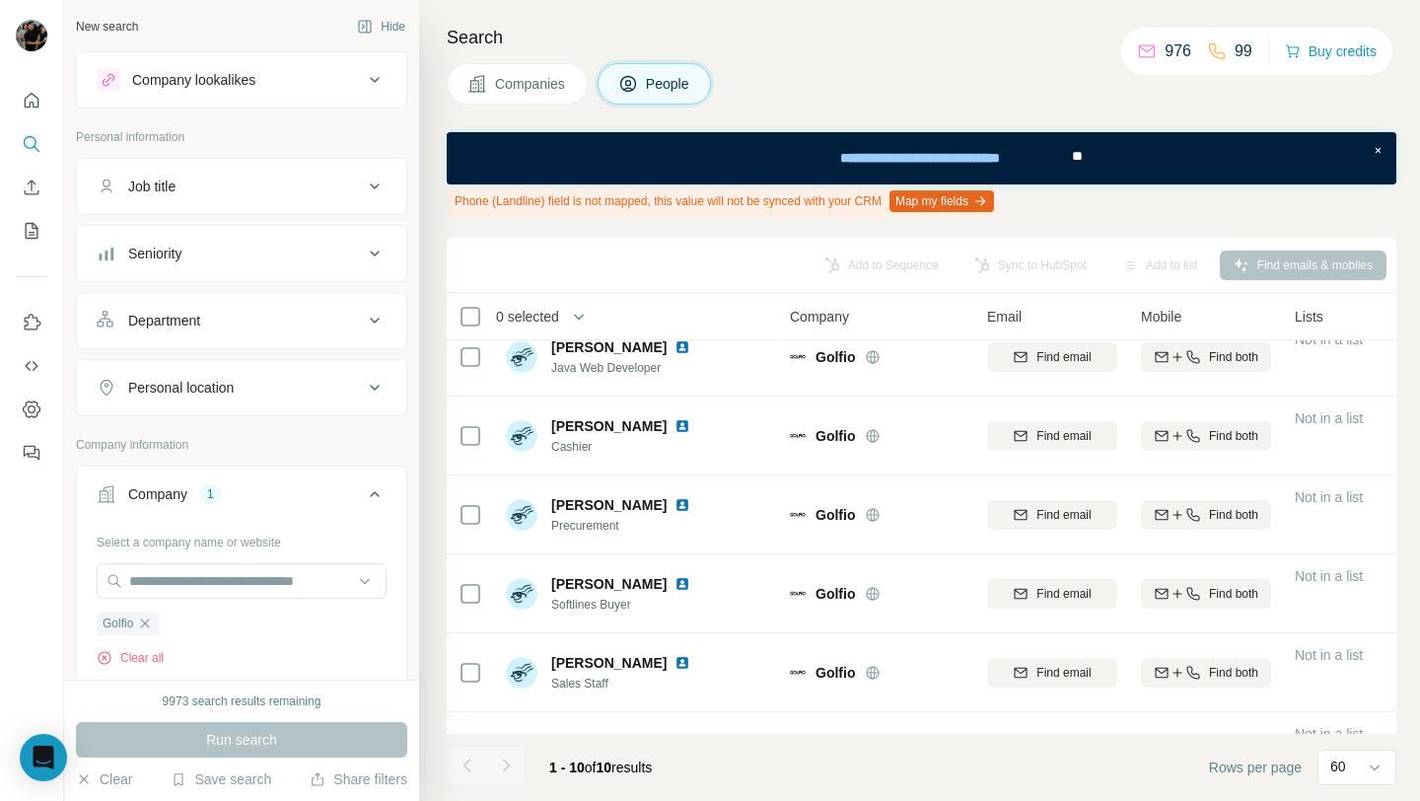
scroll to position [395, 0]
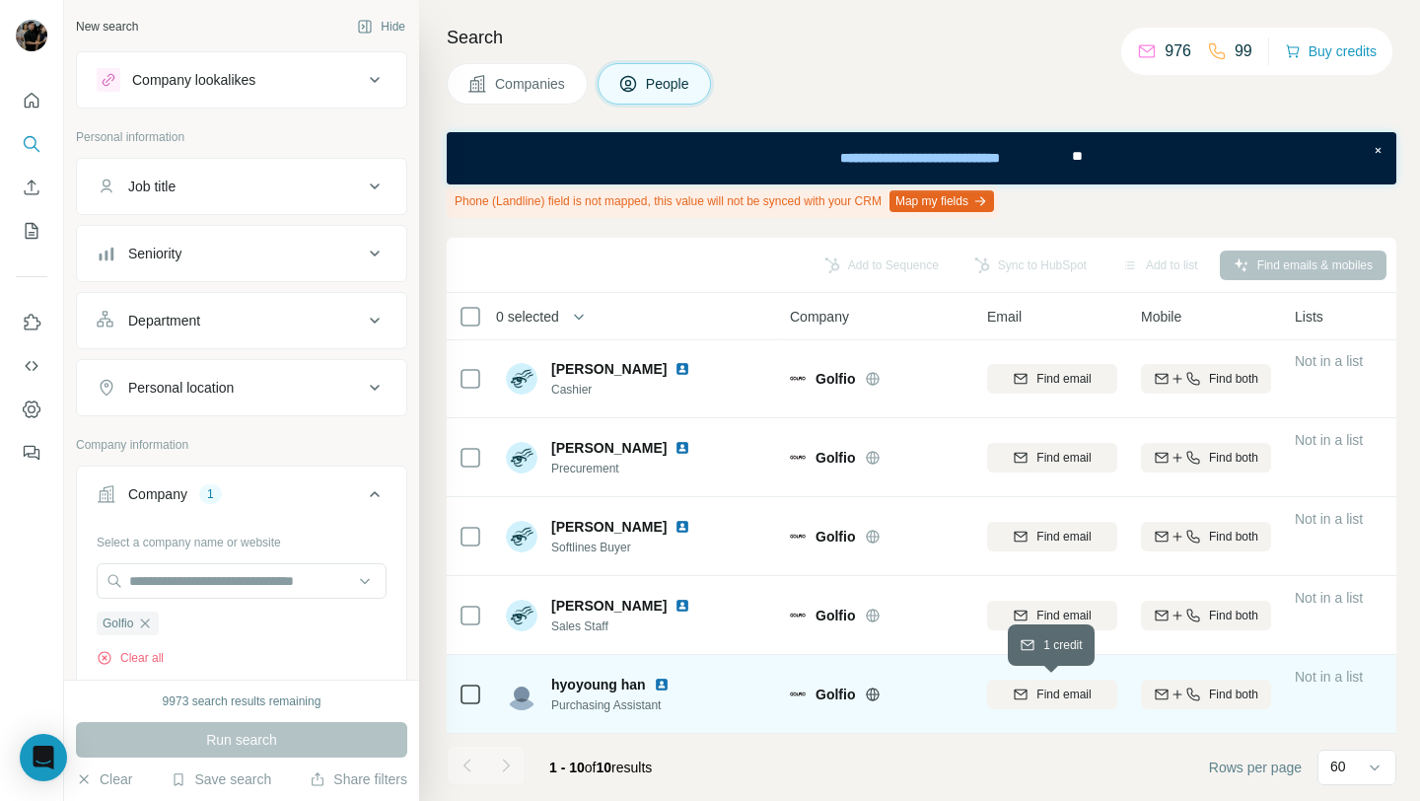
click at [1065, 685] on span "Find email" at bounding box center [1063, 694] width 54 height 18
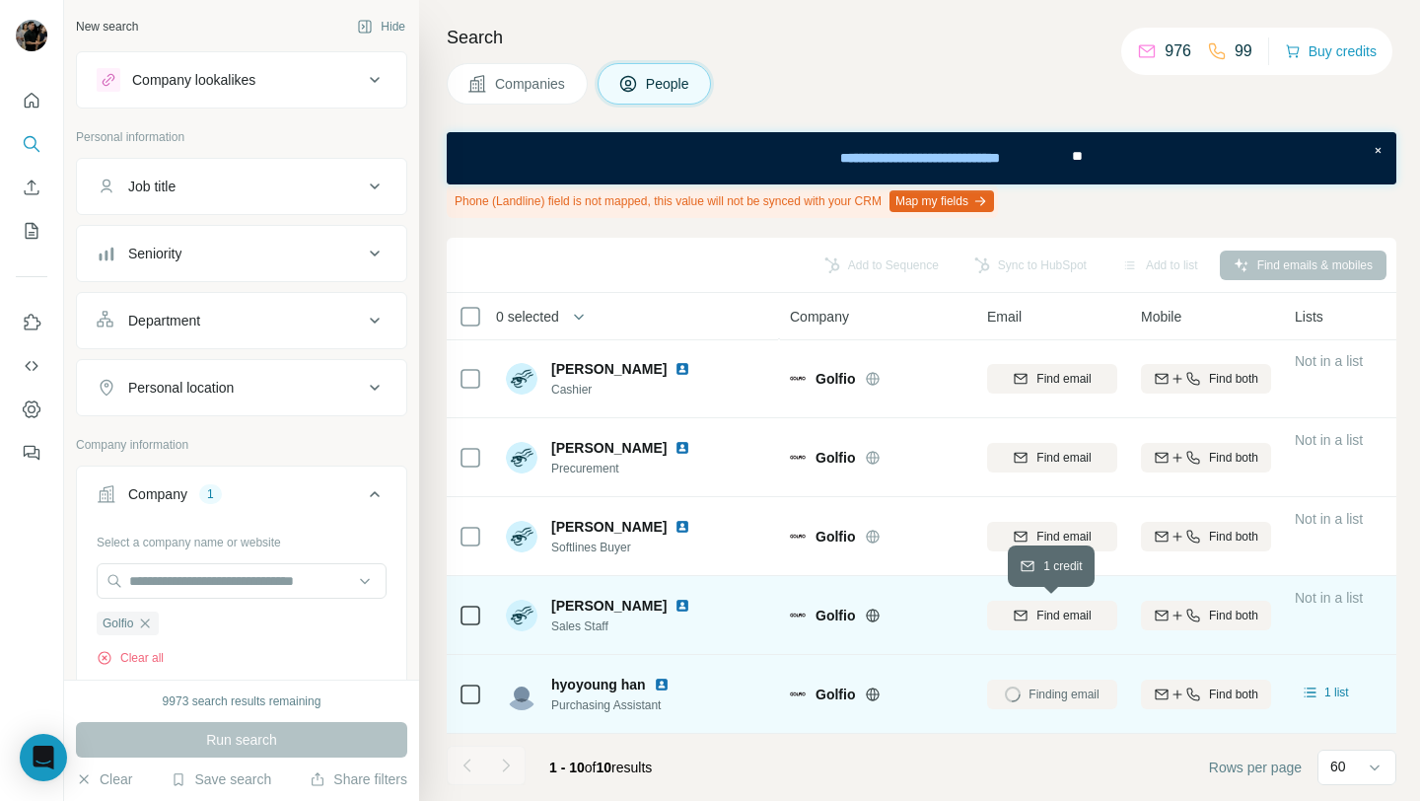
click at [1065, 618] on span "Find email" at bounding box center [1063, 615] width 54 height 18
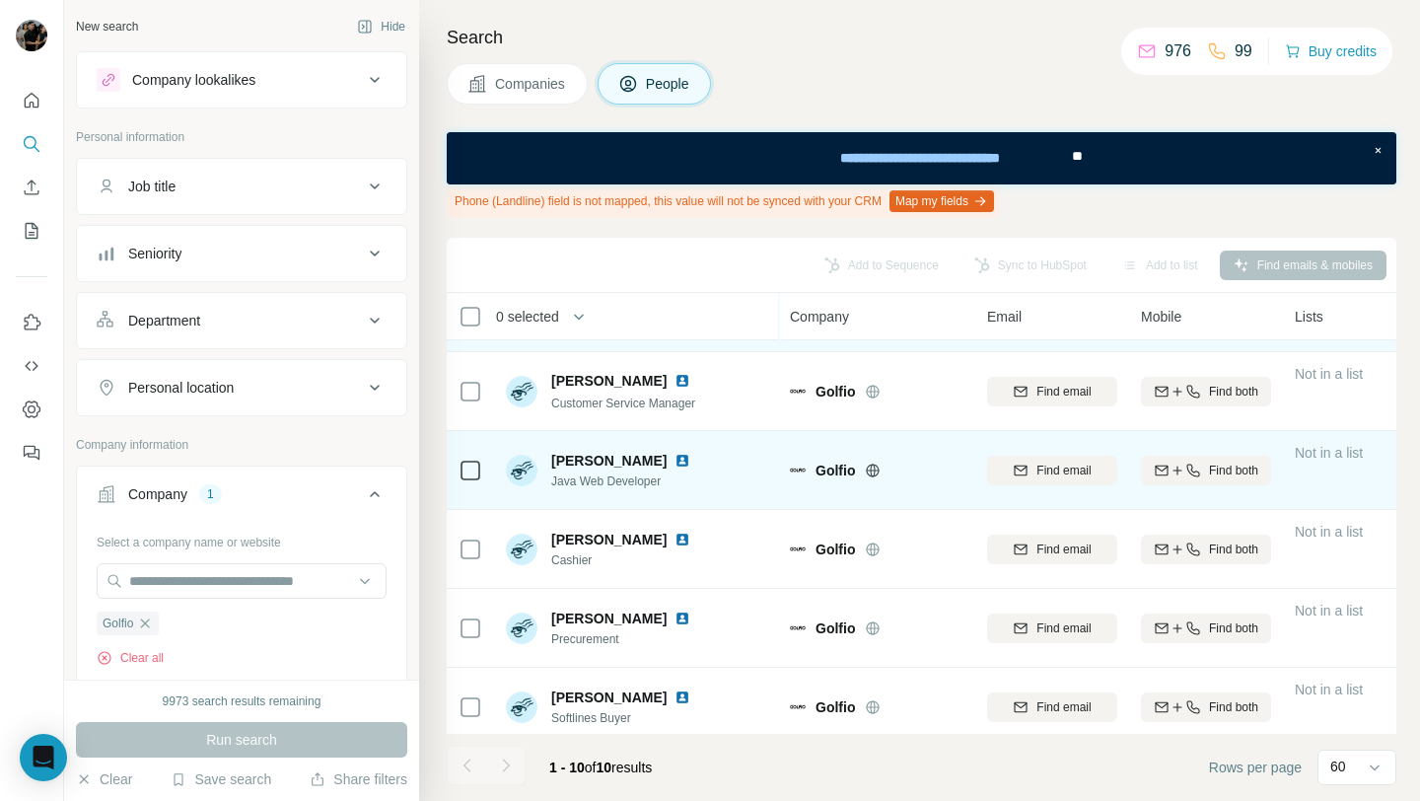
scroll to position [191, 0]
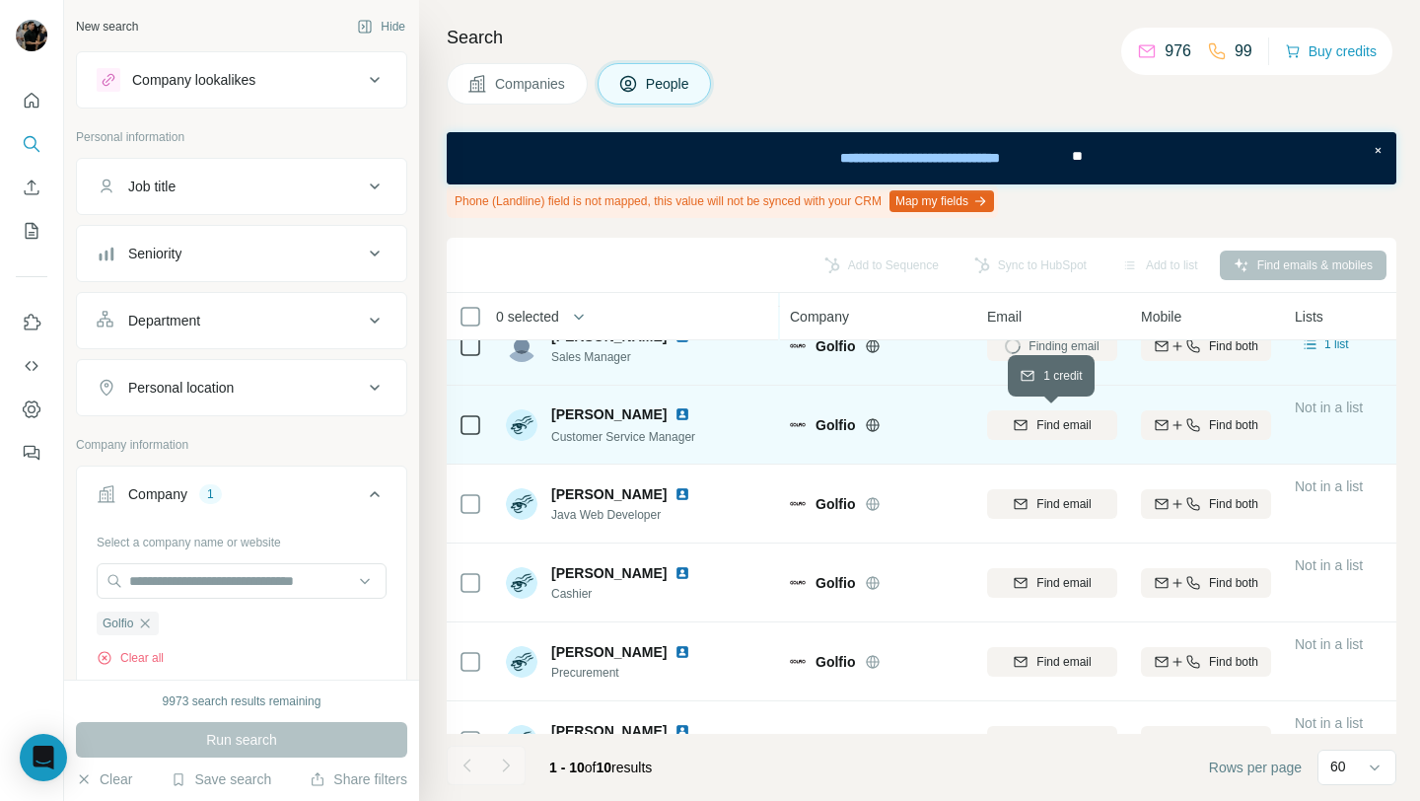
click at [1058, 436] on button "Find email" at bounding box center [1052, 425] width 130 height 30
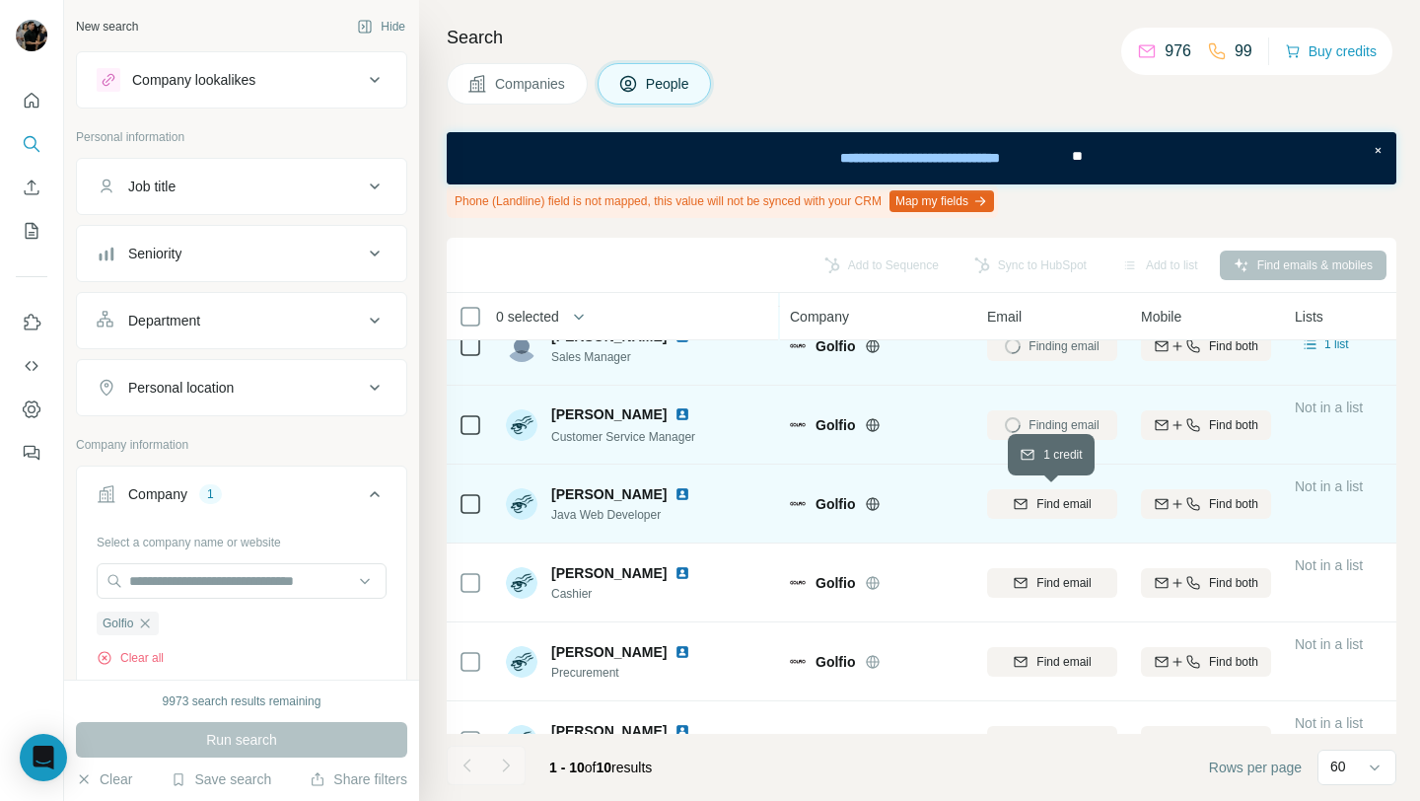
click at [1055, 501] on span "Find email" at bounding box center [1063, 504] width 54 height 18
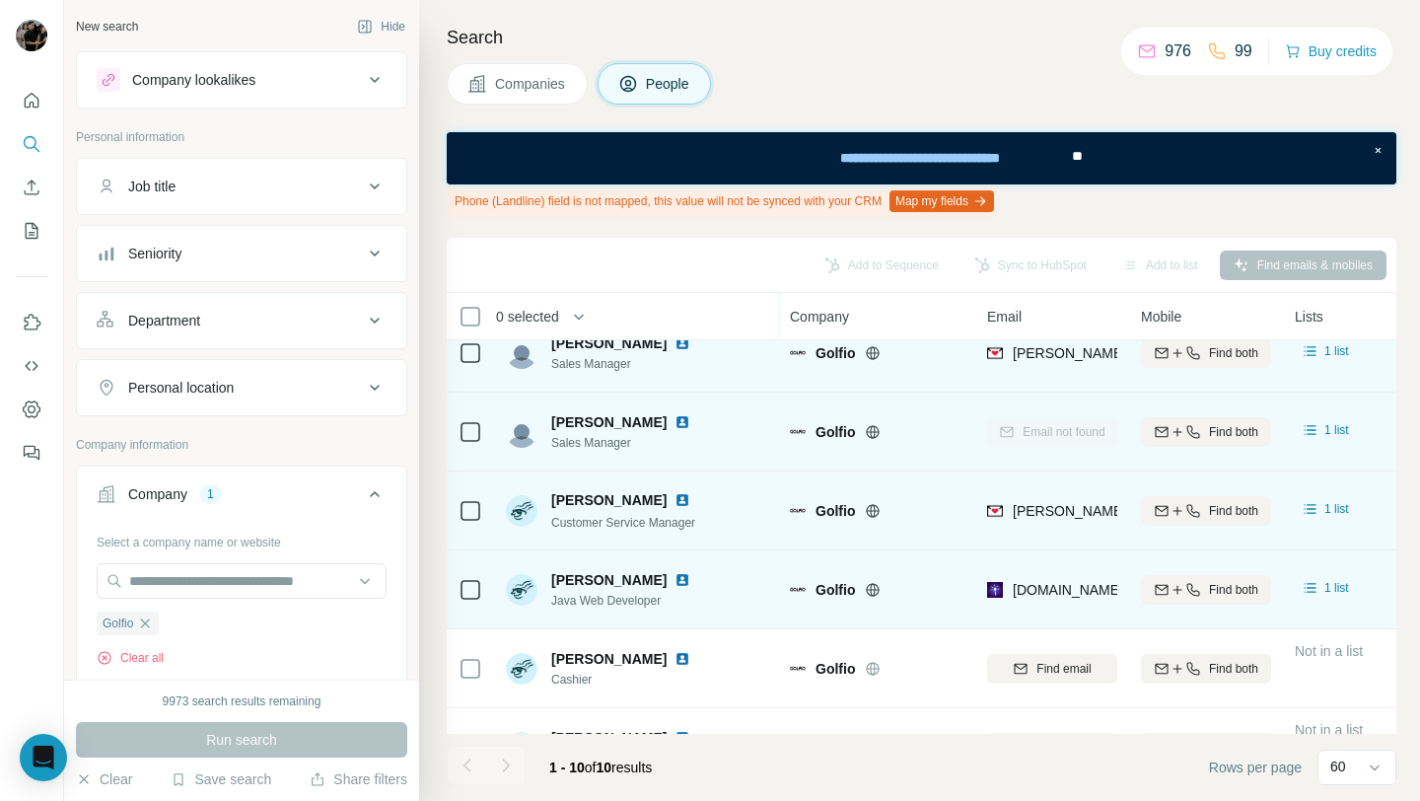
scroll to position [0, 0]
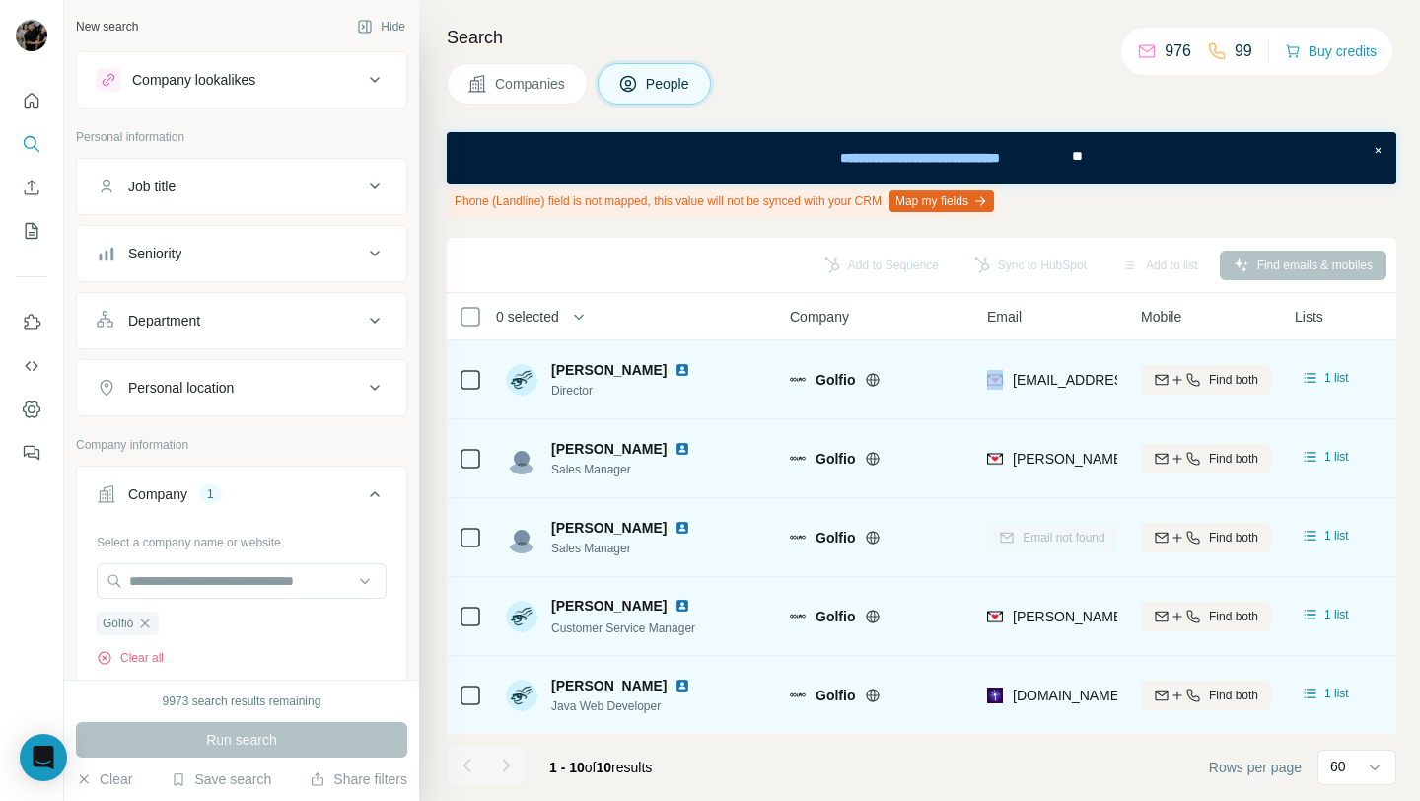
drag, startPoint x: 1008, startPoint y: 382, endPoint x: 905, endPoint y: 406, distance: 105.5
click at [0, 0] on tr "[PERSON_NAME] Director [PERSON_NAME] [PERSON_NAME][EMAIL_ADDRESS][PERSON_NAME][…" at bounding box center [0, 0] width 0 height 0
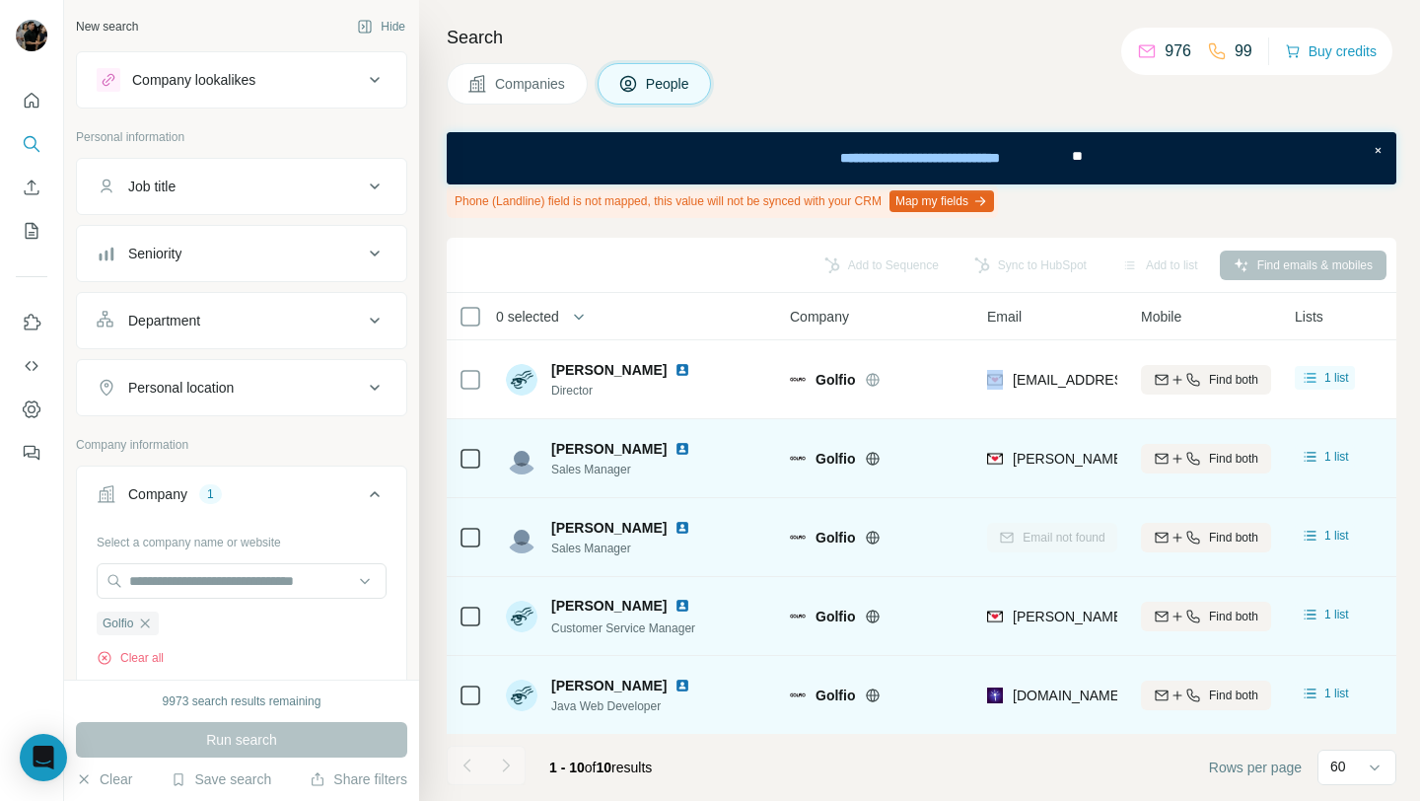
click at [899, 308] on div "Company" at bounding box center [877, 316] width 174 height 23
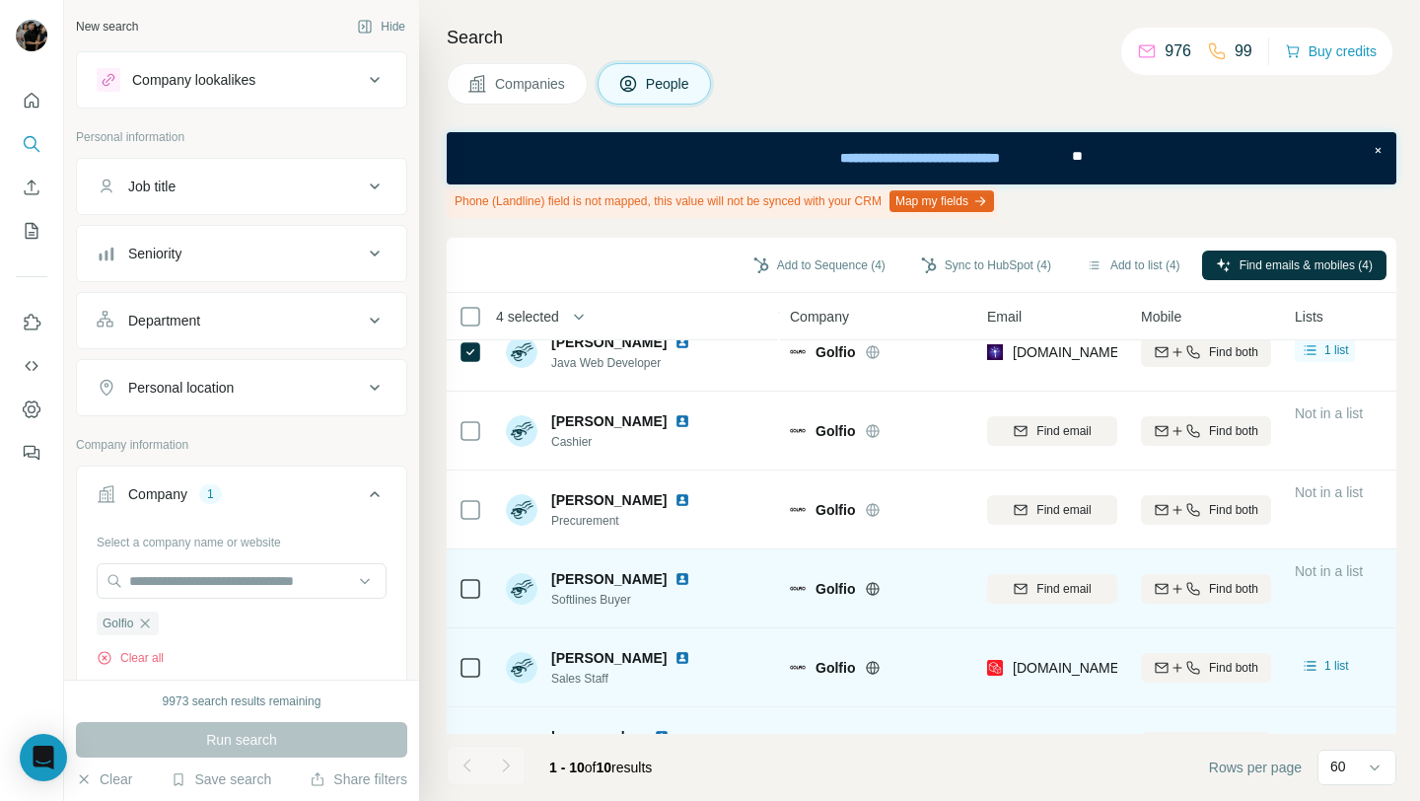
scroll to position [337, 0]
